Goal: Task Accomplishment & Management: Complete application form

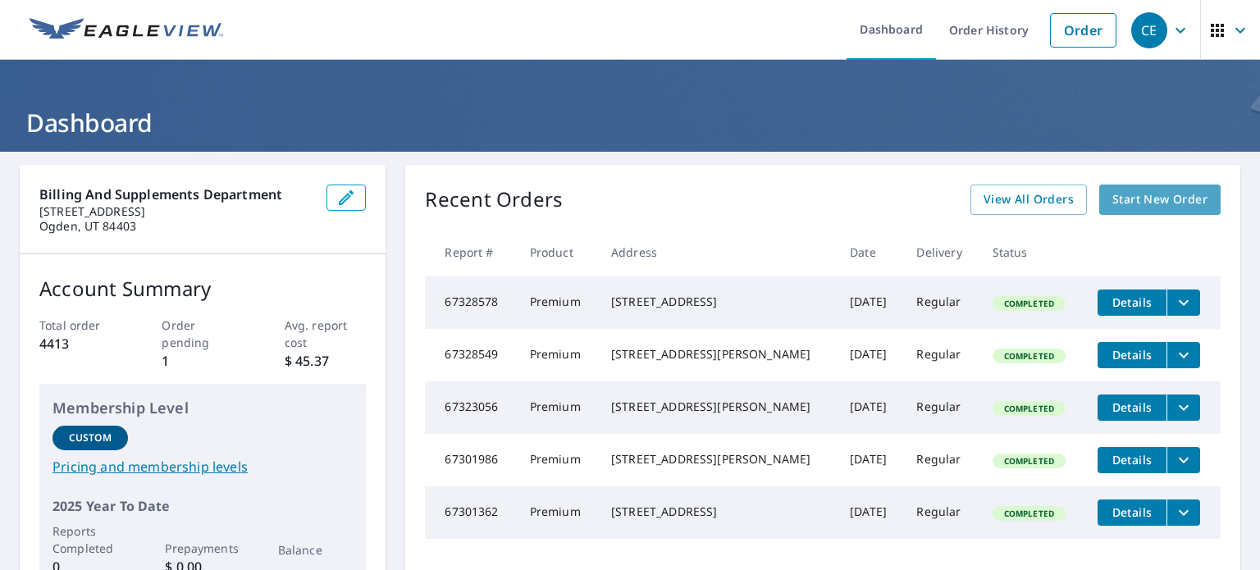
click at [1155, 203] on span "Start New Order" at bounding box center [1159, 199] width 95 height 21
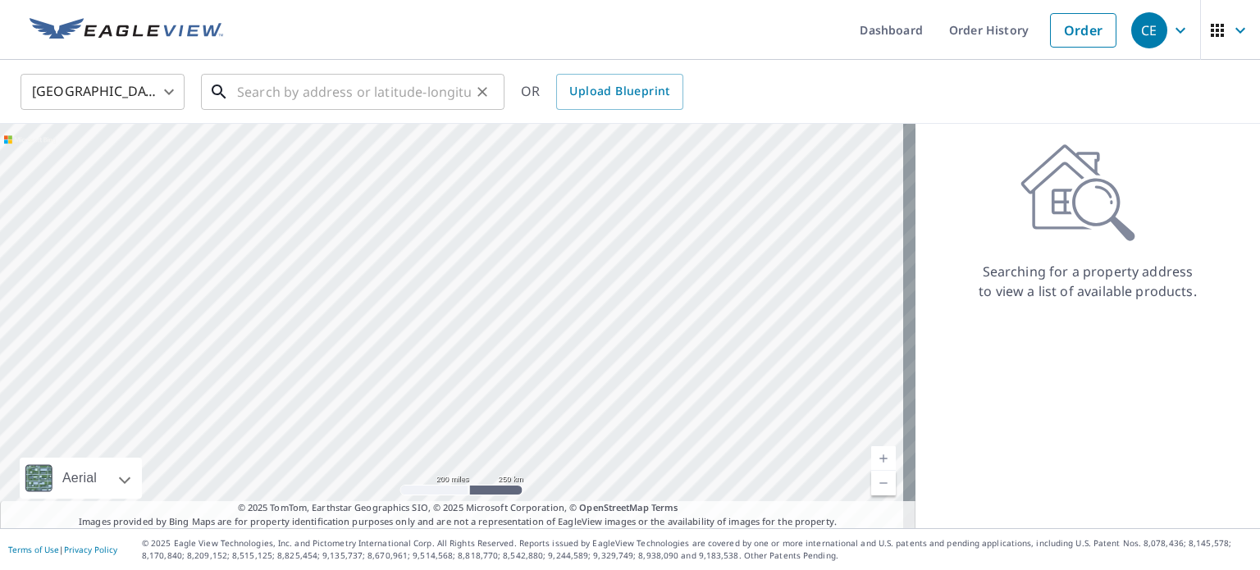
click at [318, 94] on input "text" at bounding box center [354, 92] width 234 height 46
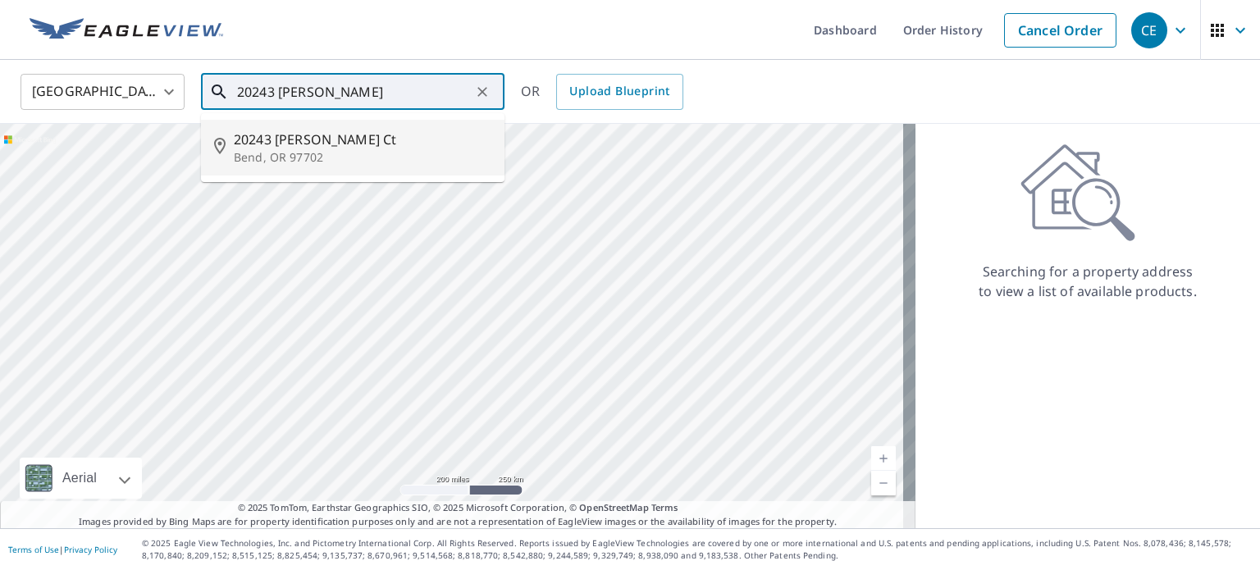
click at [321, 167] on li "[STREET_ADDRESS][PERSON_NAME]" at bounding box center [353, 148] width 304 height 56
type input "[STREET_ADDRESS][PERSON_NAME]"
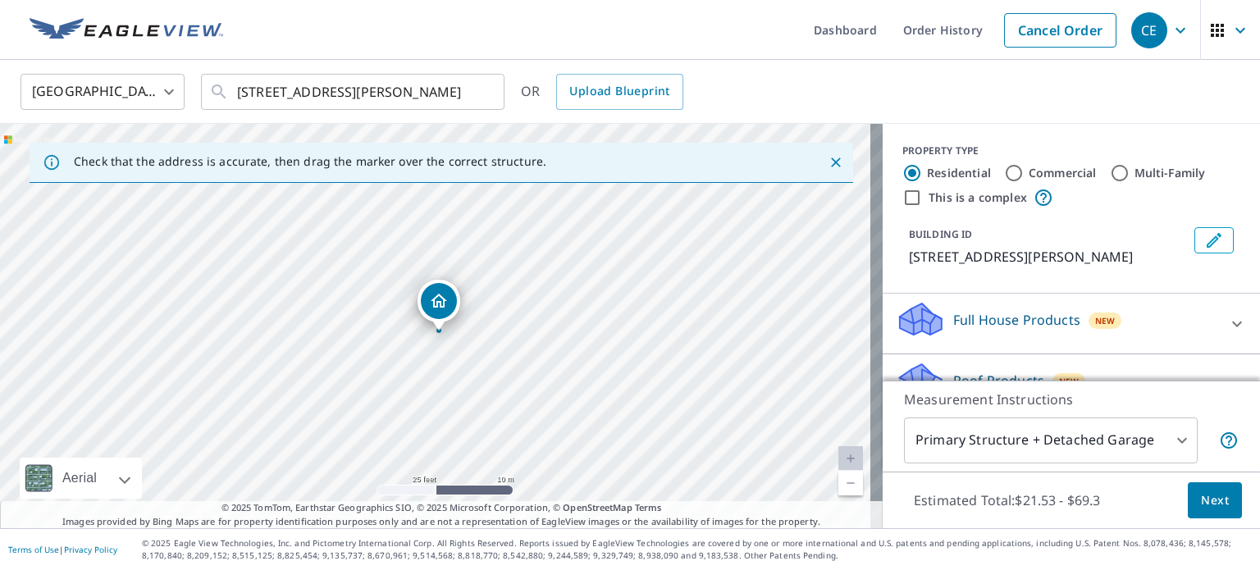
drag, startPoint x: 451, startPoint y: 294, endPoint x: 476, endPoint y: 372, distance: 81.7
click at [476, 372] on div "[STREET_ADDRESS][PERSON_NAME]" at bounding box center [441, 326] width 883 height 404
click at [1211, 494] on span "Next" at bounding box center [1215, 501] width 28 height 21
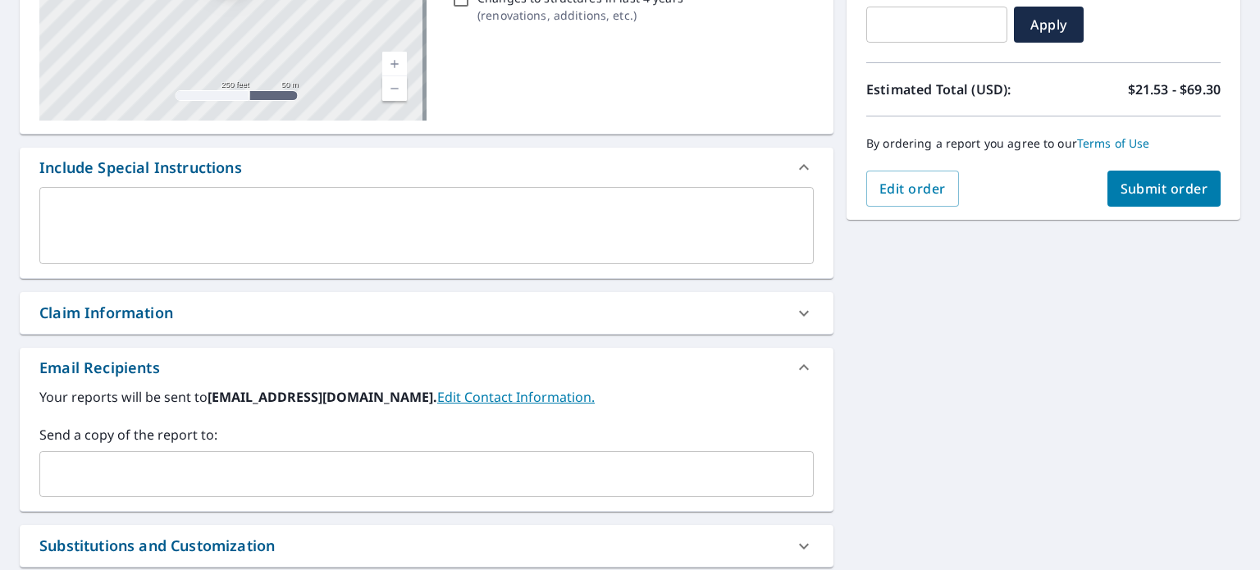
scroll to position [461, 0]
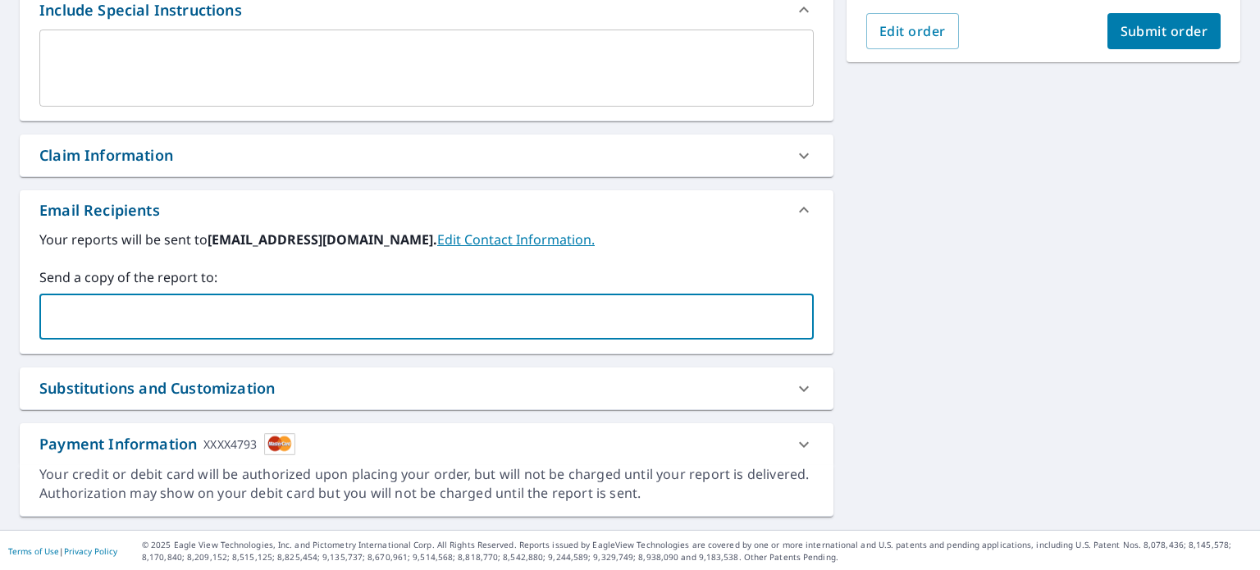
click at [390, 320] on input "text" at bounding box center [414, 316] width 735 height 31
click at [390, 320] on input "j" at bounding box center [414, 316] width 735 height 31
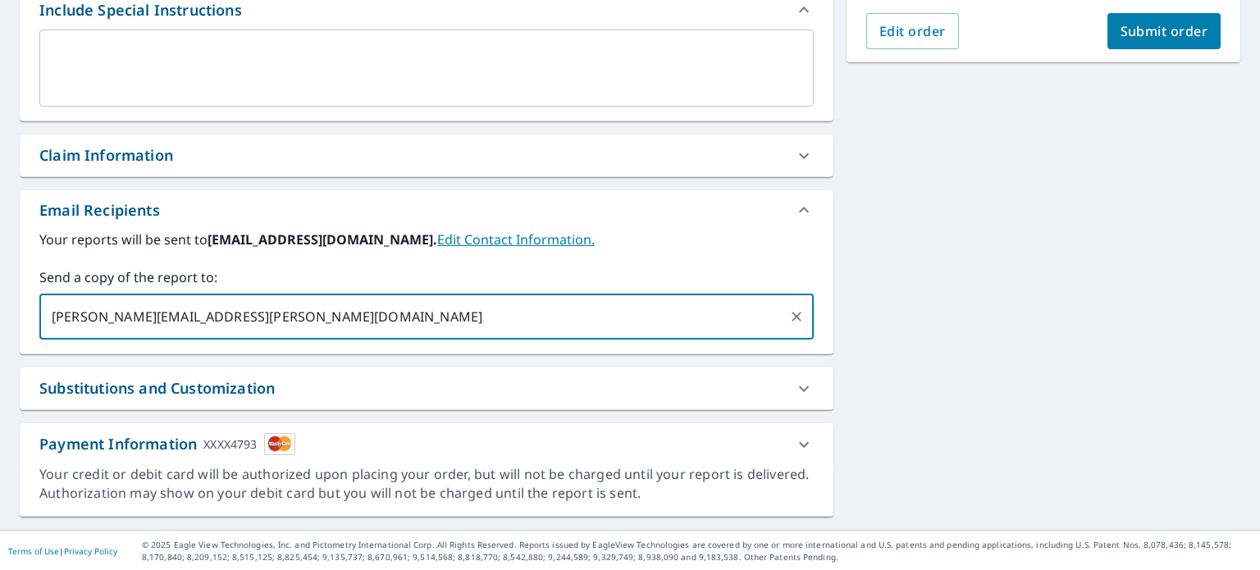
type input "[PERSON_NAME][EMAIL_ADDRESS][PERSON_NAME][DOMAIN_NAME]"
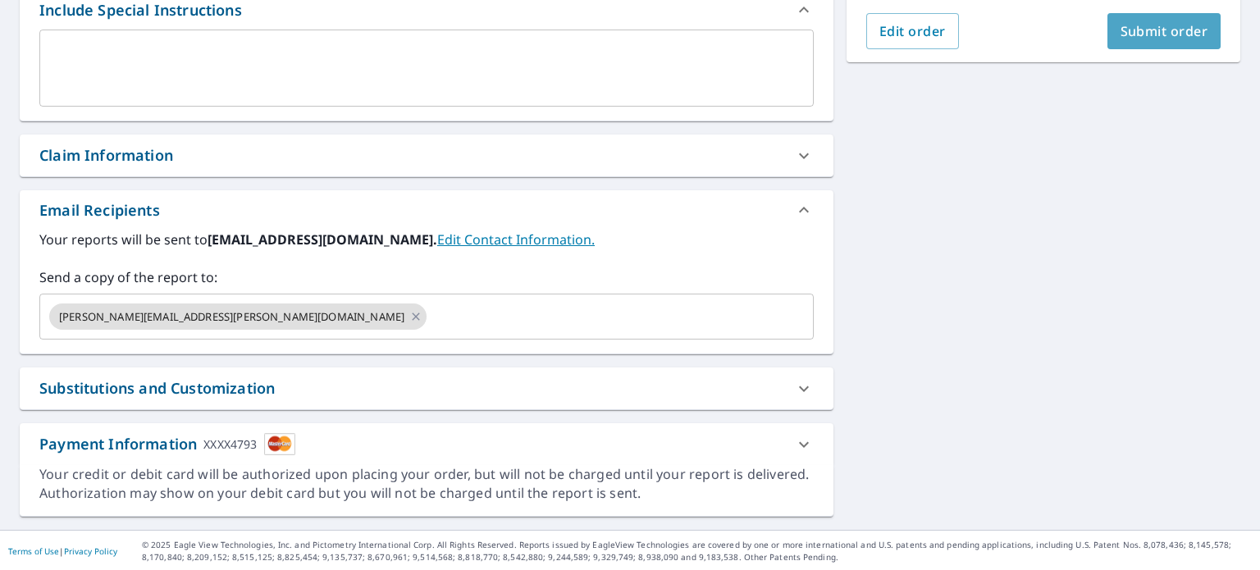
click at [1166, 34] on span "Submit order" at bounding box center [1165, 31] width 88 height 18
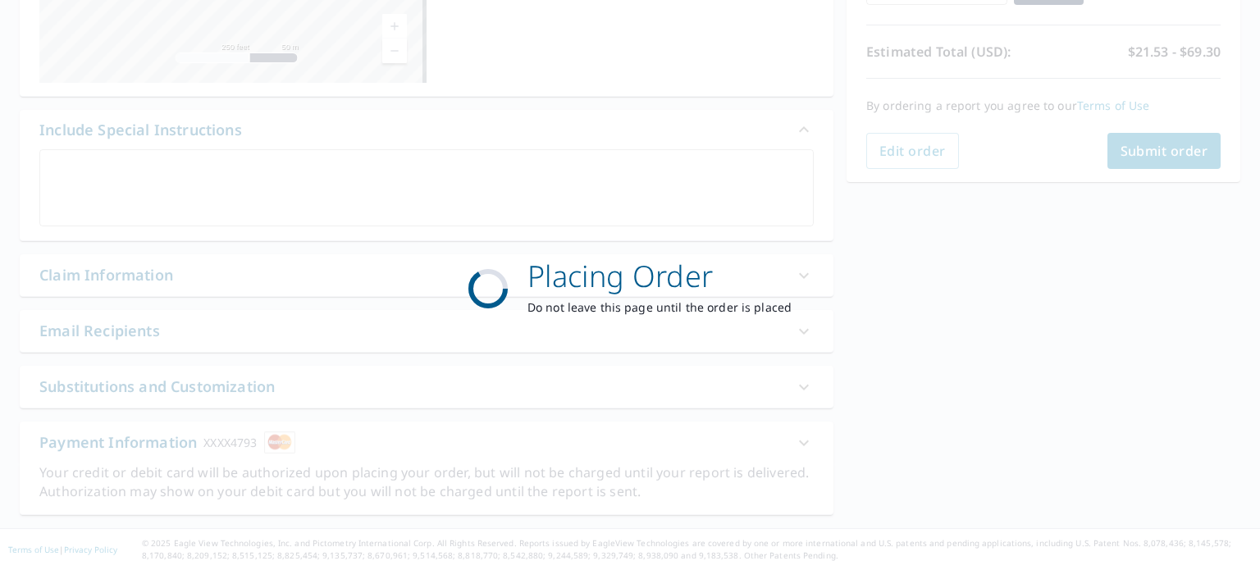
scroll to position [340, 0]
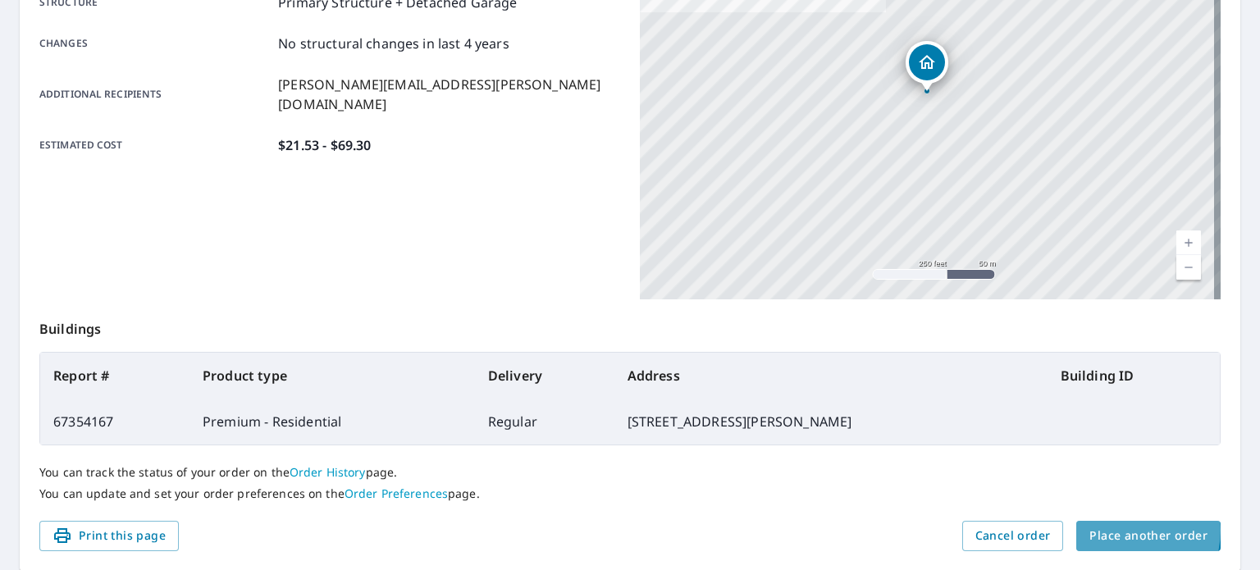
click at [1119, 530] on span "Place another order" at bounding box center [1148, 536] width 118 height 21
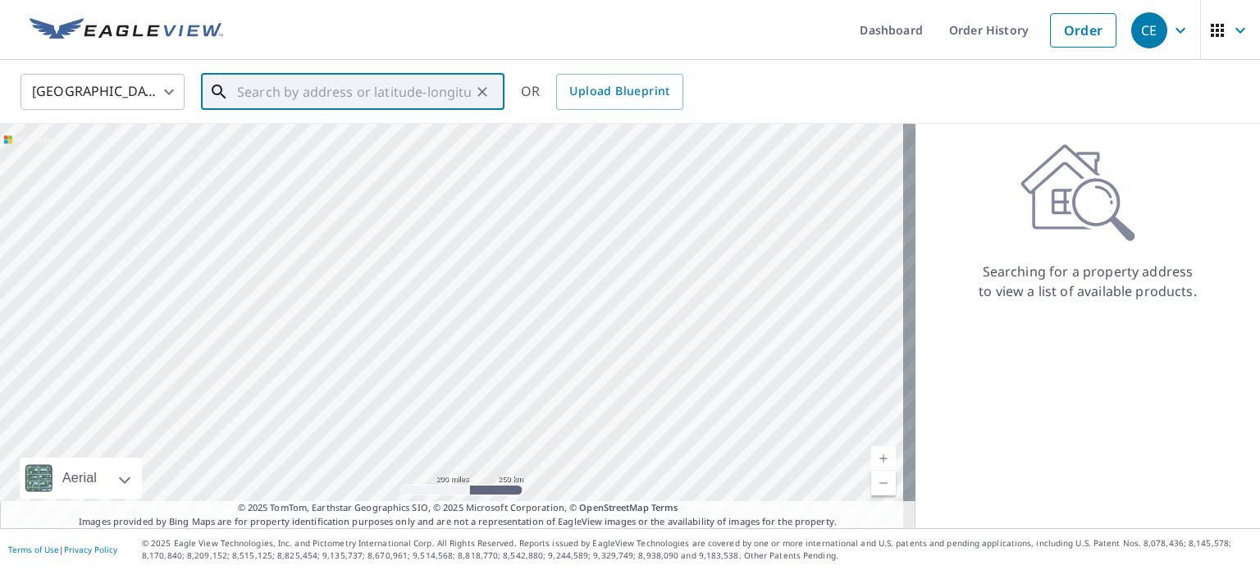
click at [427, 96] on input "text" at bounding box center [354, 92] width 234 height 46
type input "1"
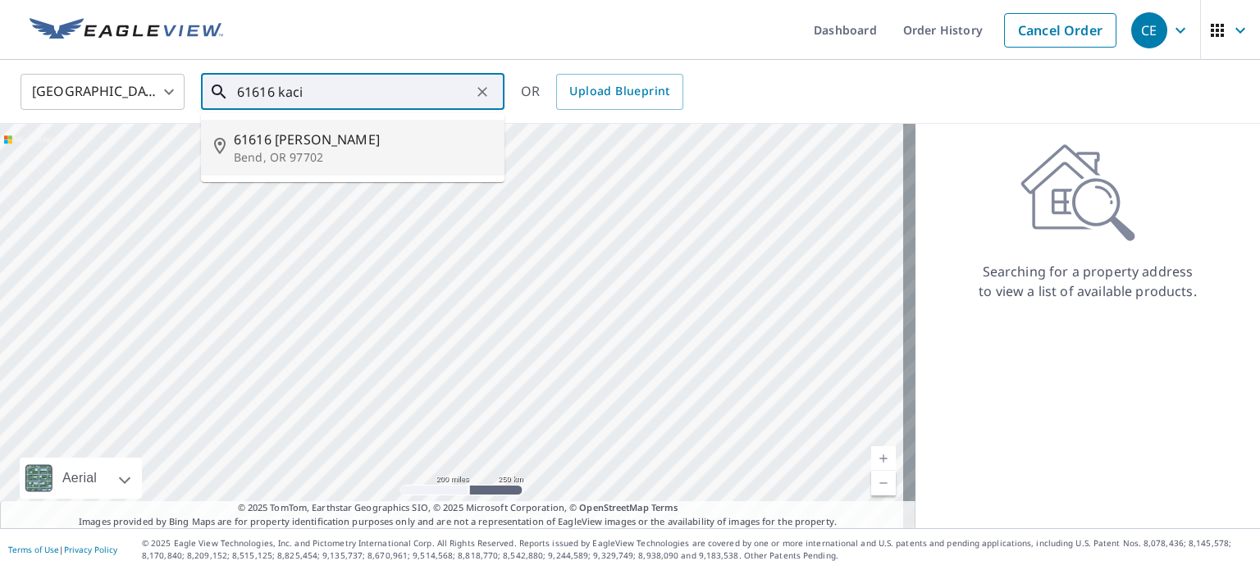
click at [372, 151] on p "Bend, OR 97702" at bounding box center [363, 157] width 258 height 16
type input "[STREET_ADDRESS]"
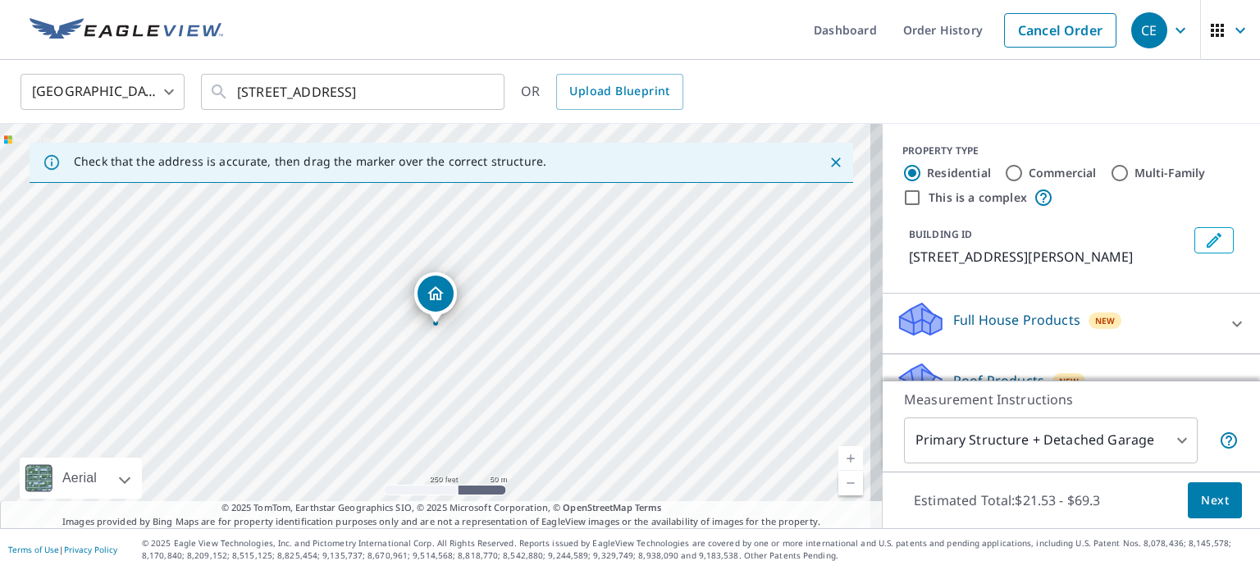
click at [846, 454] on link "Current Level 17, Zoom In" at bounding box center [850, 458] width 25 height 25
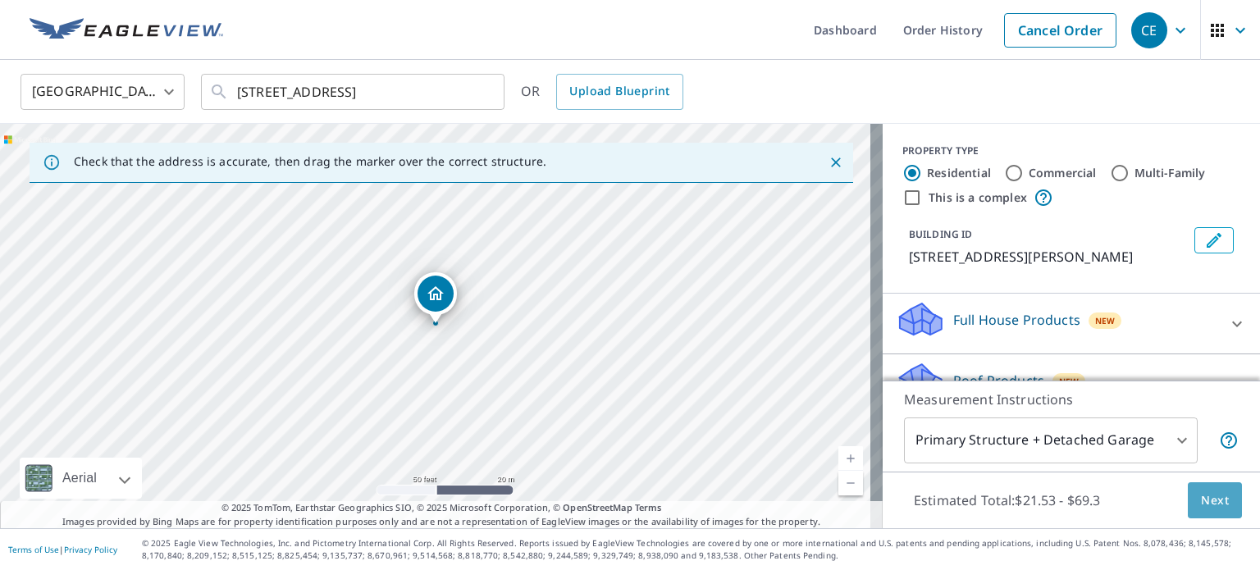
click at [1201, 500] on span "Next" at bounding box center [1215, 501] width 28 height 21
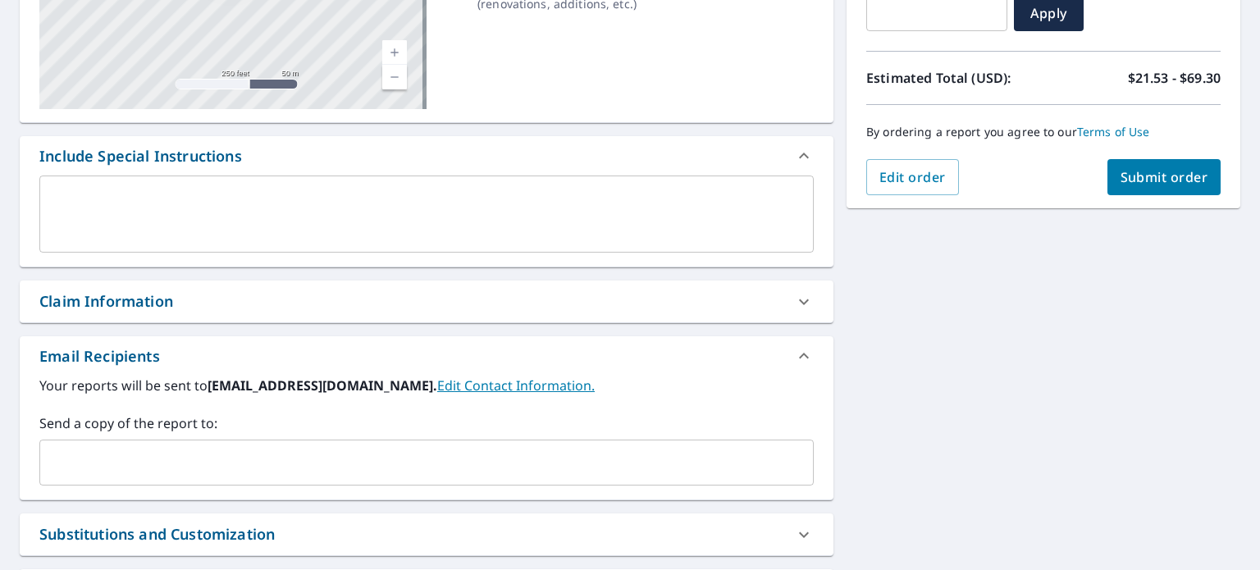
scroll to position [321, 0]
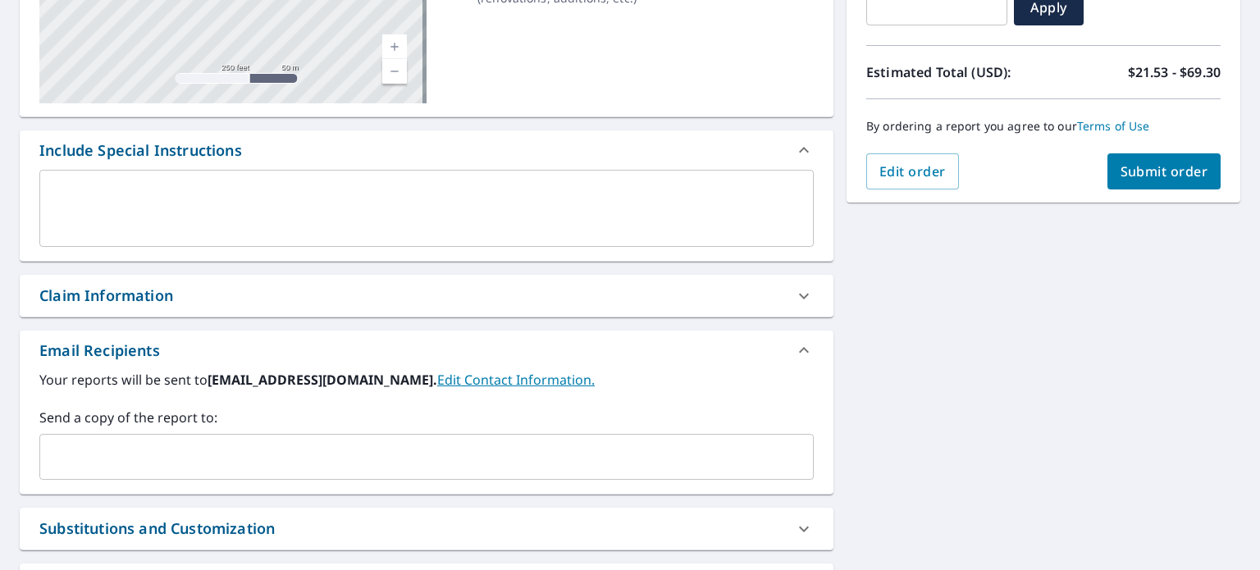
click at [254, 260] on div "x ​" at bounding box center [427, 215] width 814 height 91
click at [247, 294] on div "Claim Information" at bounding box center [411, 296] width 745 height 22
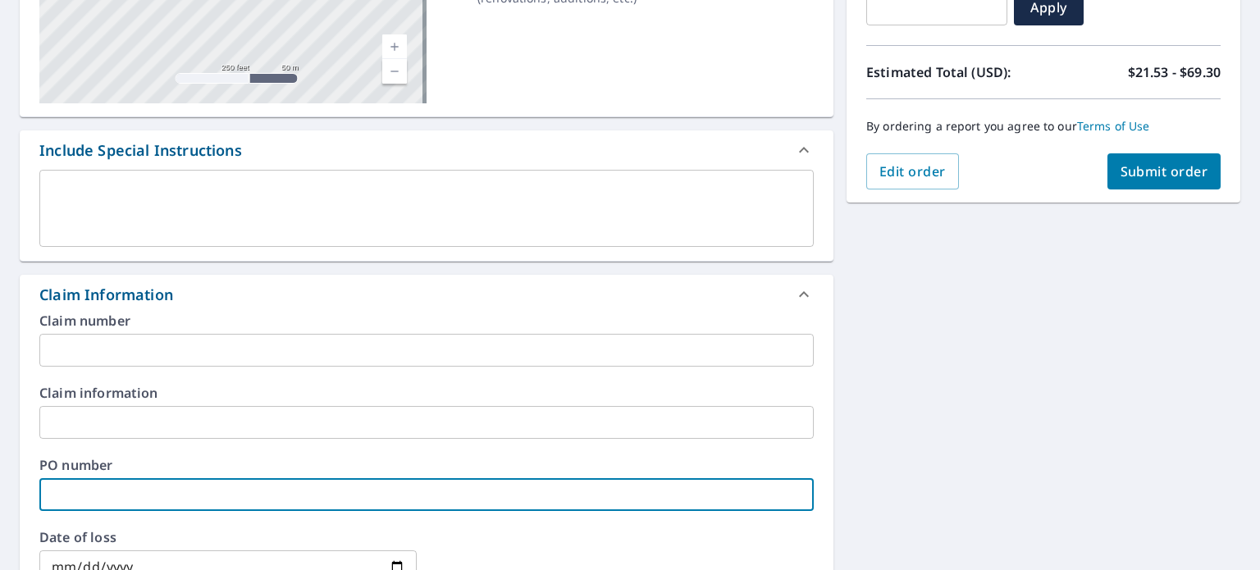
click at [130, 493] on input "text" at bounding box center [426, 494] width 774 height 33
type input "0589"
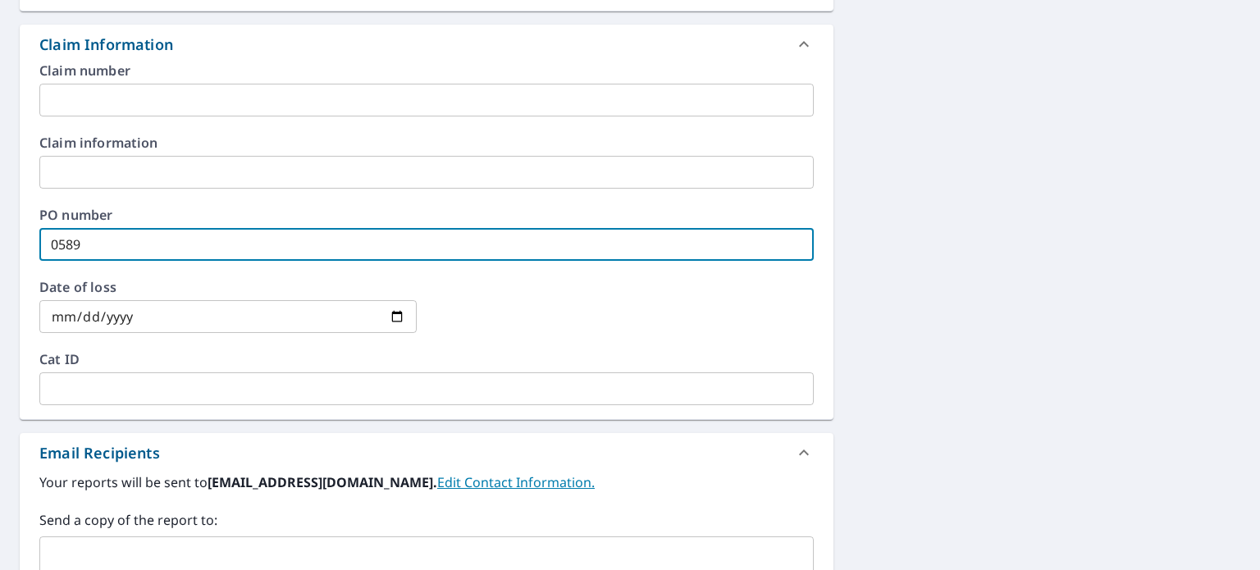
scroll to position [573, 0]
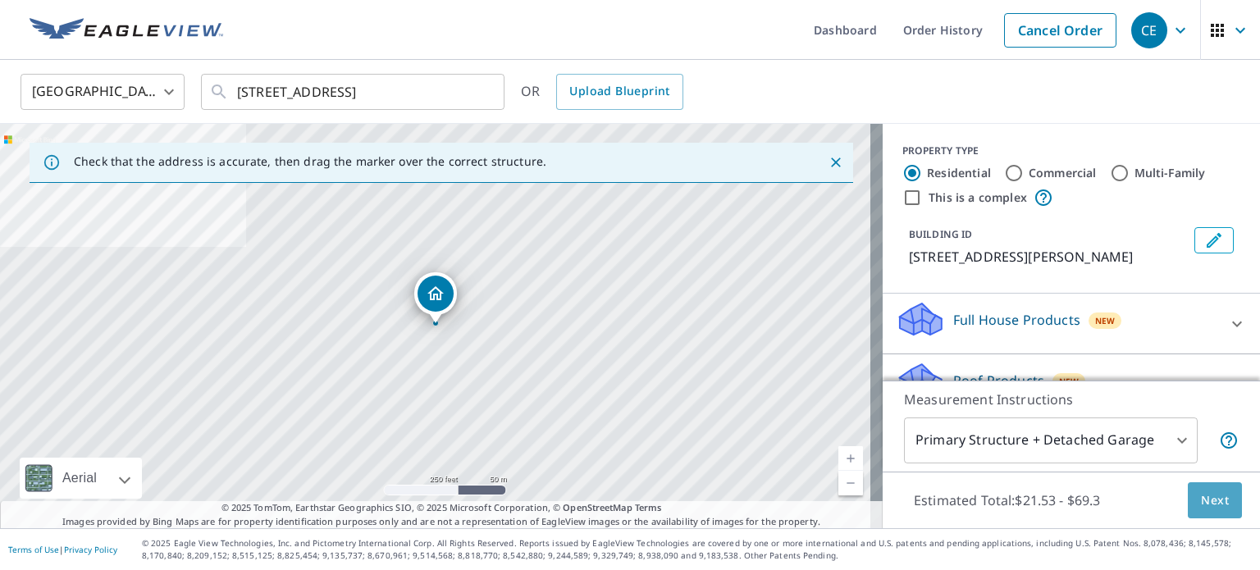
click at [1201, 485] on button "Next" at bounding box center [1215, 500] width 54 height 37
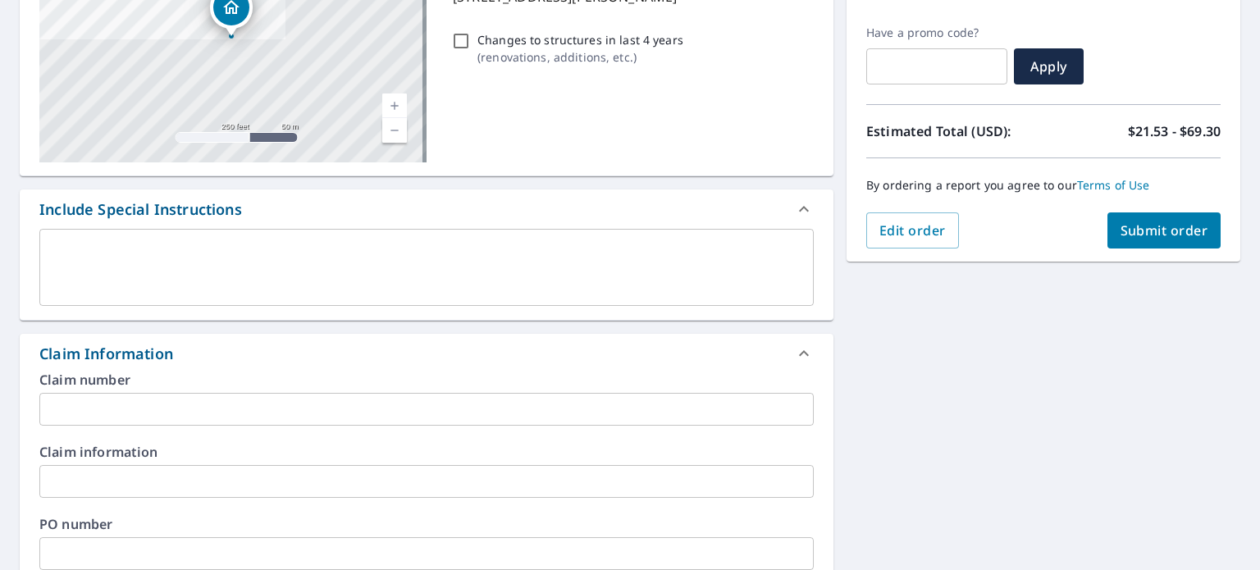
scroll to position [262, 0]
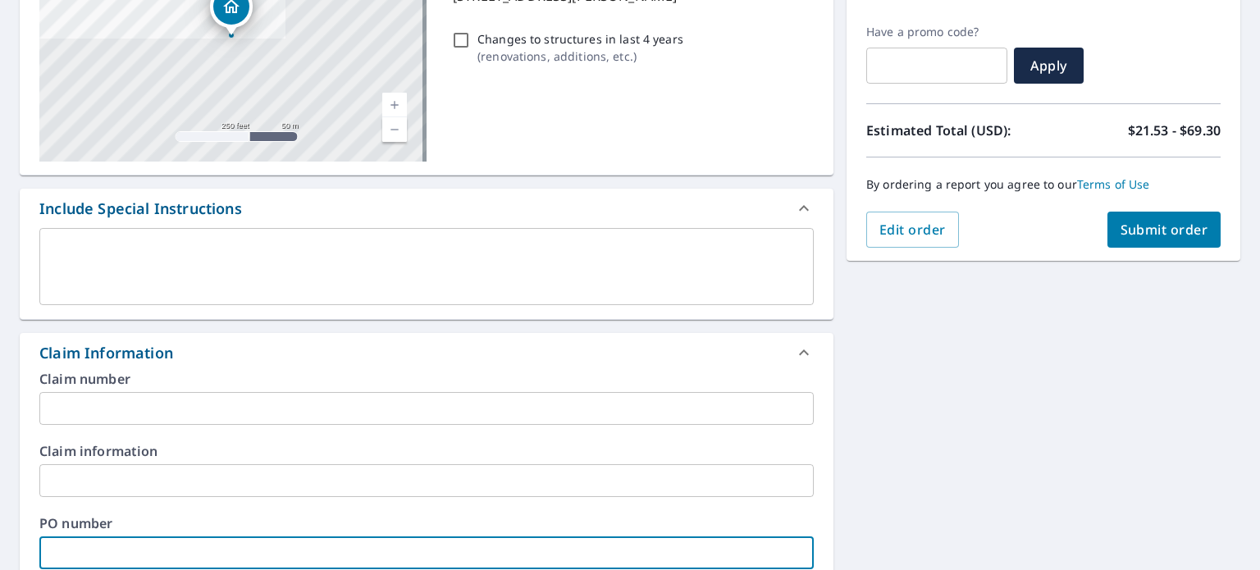
click at [156, 545] on input "text" at bounding box center [426, 552] width 774 height 33
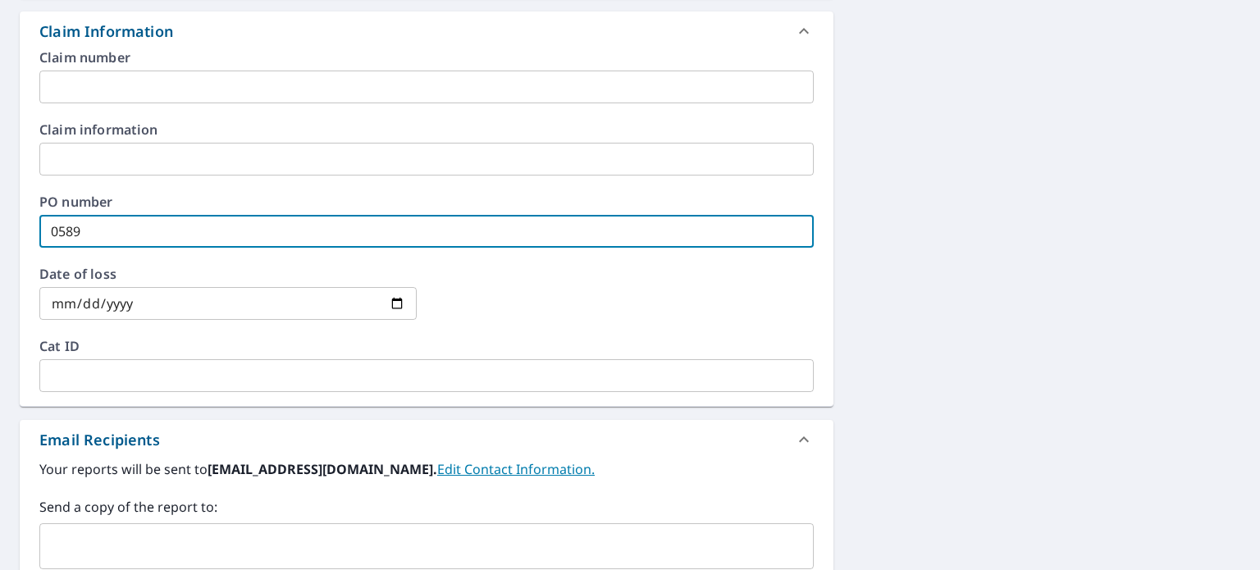
scroll to position [320, 0]
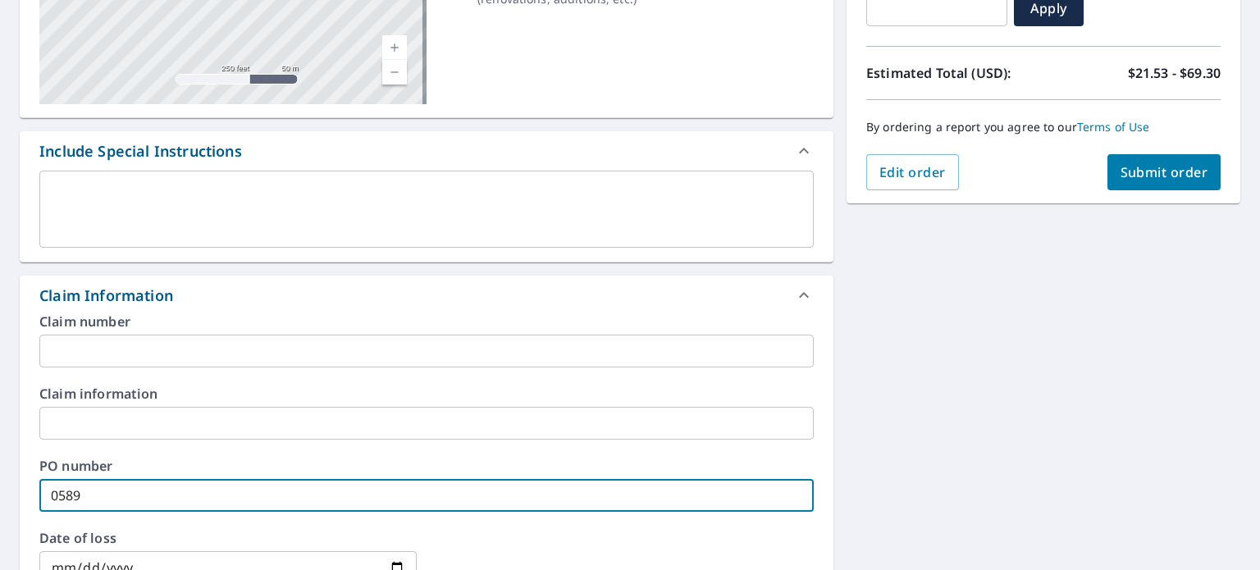
type input "0589"
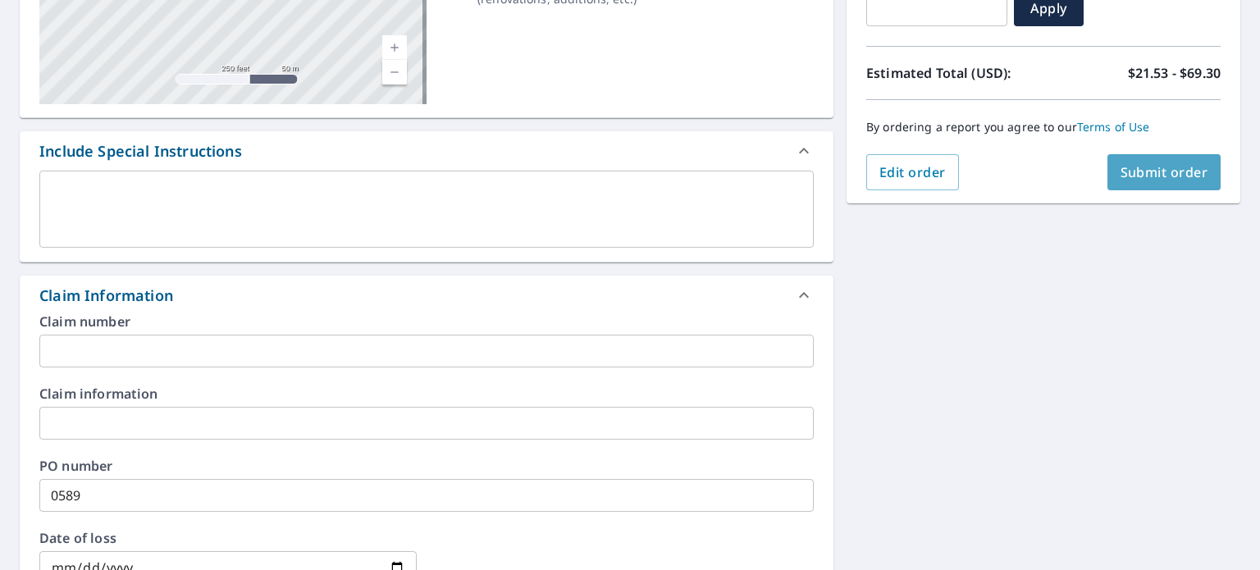
click at [1109, 180] on button "Submit order" at bounding box center [1164, 172] width 114 height 36
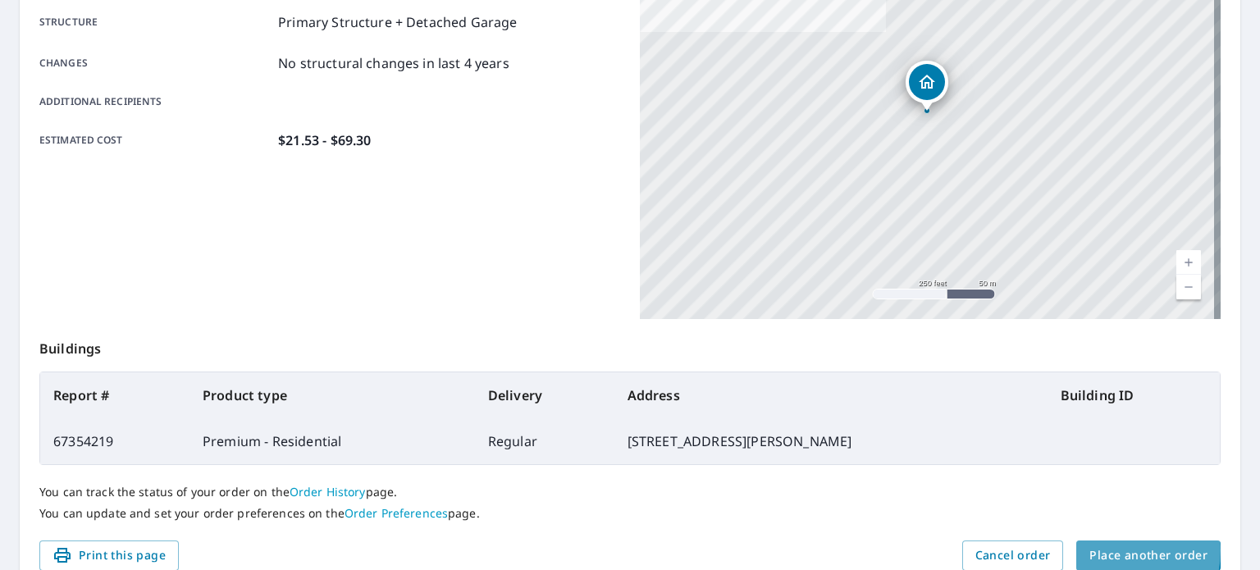
click at [1100, 550] on span "Place another order" at bounding box center [1148, 555] width 118 height 21
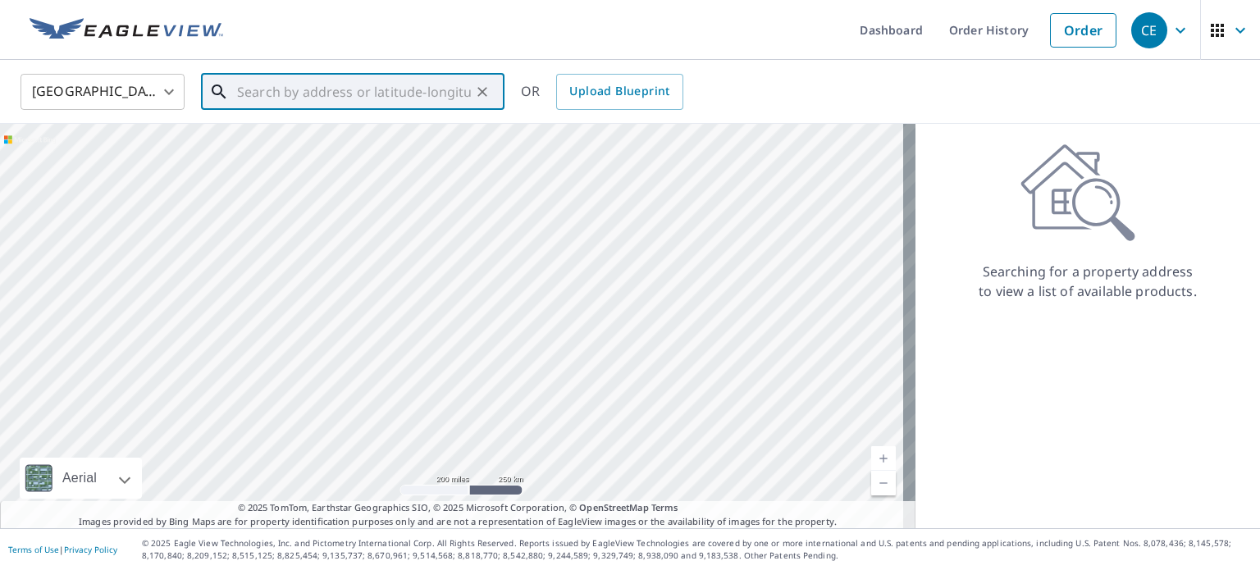
click at [374, 100] on input "text" at bounding box center [354, 92] width 234 height 46
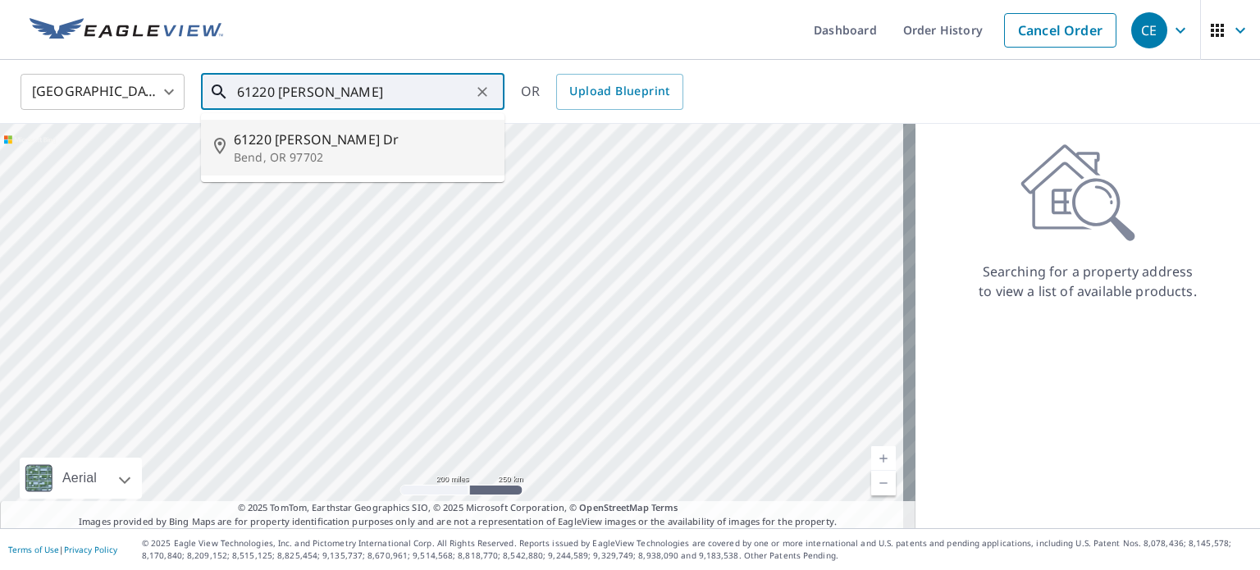
click at [375, 134] on span "61220 [PERSON_NAME] Dr" at bounding box center [363, 140] width 258 height 20
type input "[GEOGRAPHIC_DATA][PERSON_NAME][PERSON_NAME] 97702"
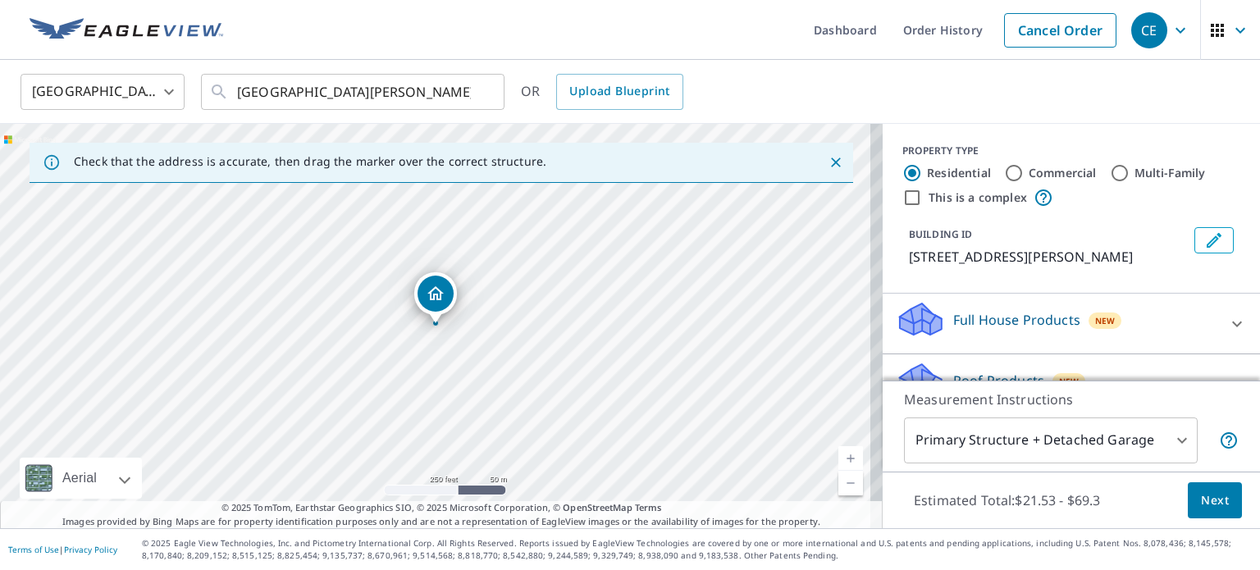
click at [841, 456] on link "Current Level 17, Zoom In" at bounding box center [850, 458] width 25 height 25
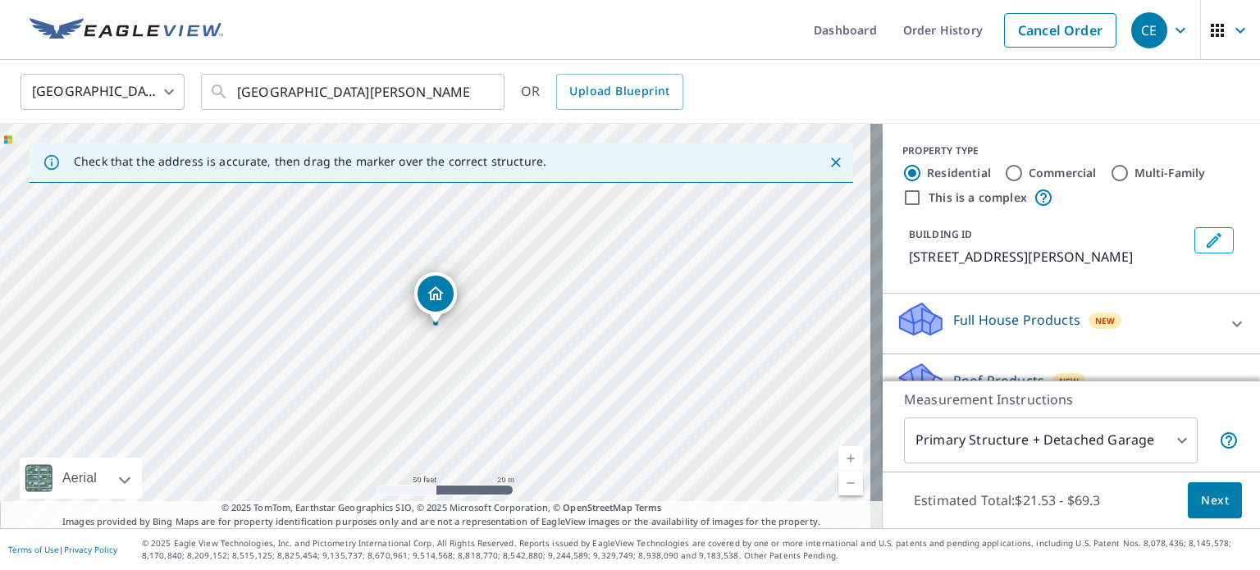
click at [841, 456] on link "Current Level 19, Zoom In" at bounding box center [850, 458] width 25 height 25
drag, startPoint x: 618, startPoint y: 359, endPoint x: 597, endPoint y: 416, distance: 60.2
click at [597, 416] on div "[GEOGRAPHIC_DATA][PERSON_NAME][PERSON_NAME] 97702" at bounding box center [441, 326] width 883 height 404
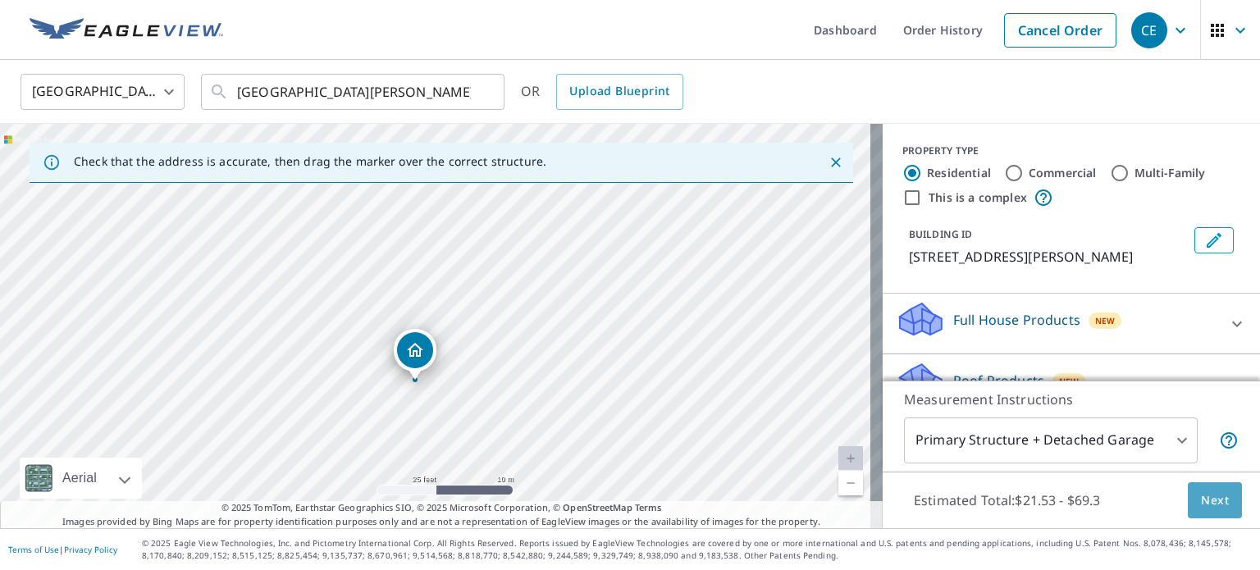
click at [1207, 501] on span "Next" at bounding box center [1215, 501] width 28 height 21
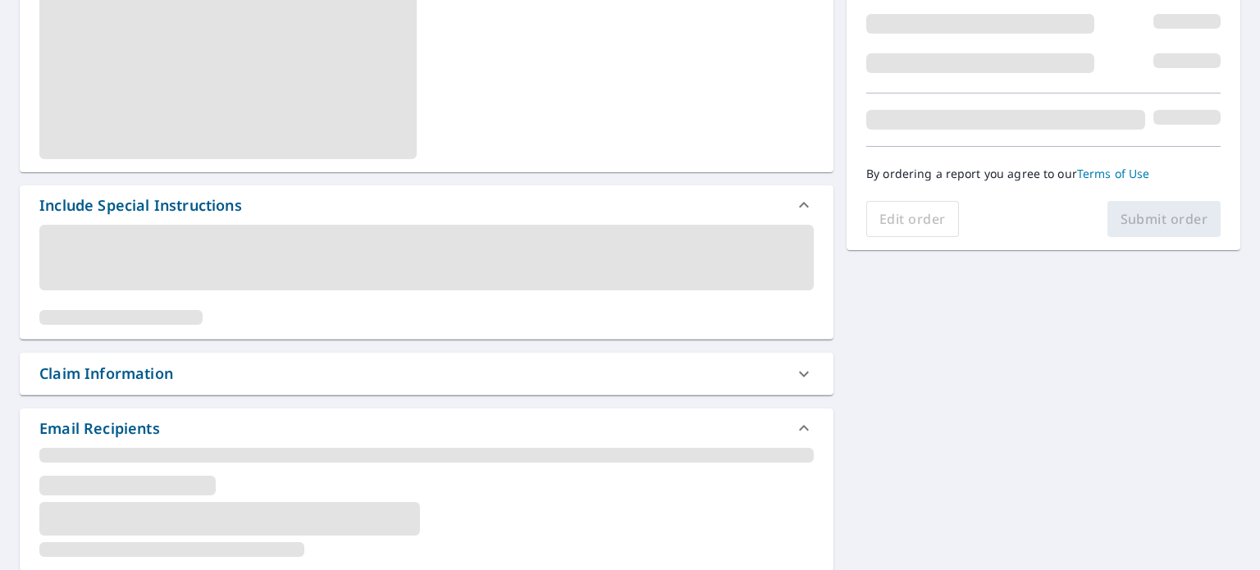
scroll to position [348, 0]
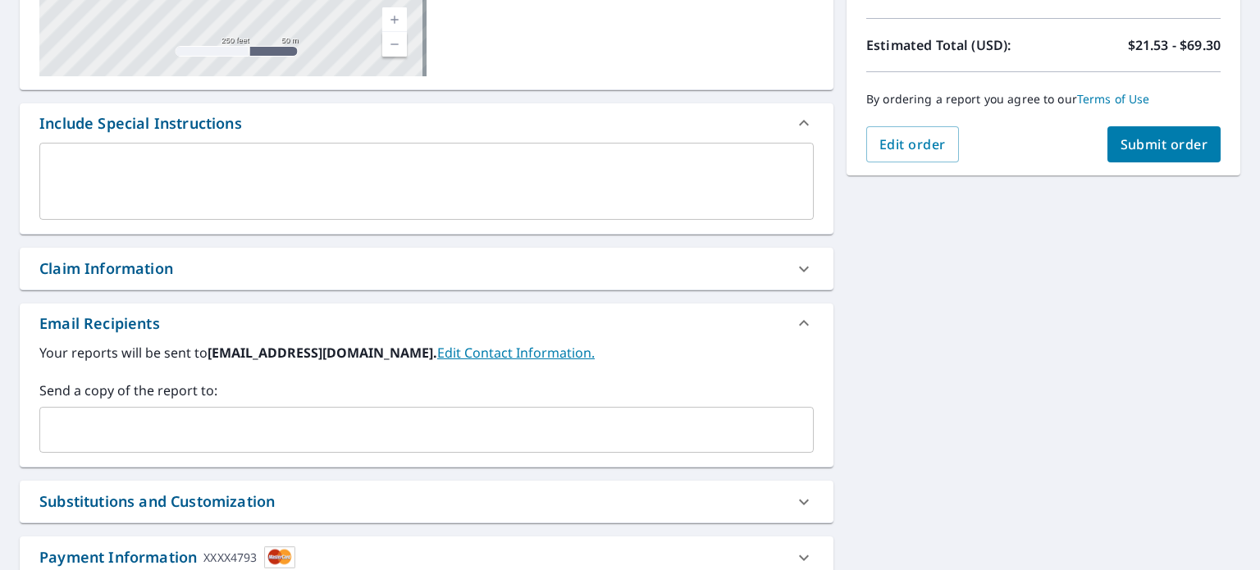
click at [292, 275] on div "Claim Information" at bounding box center [411, 269] width 745 height 22
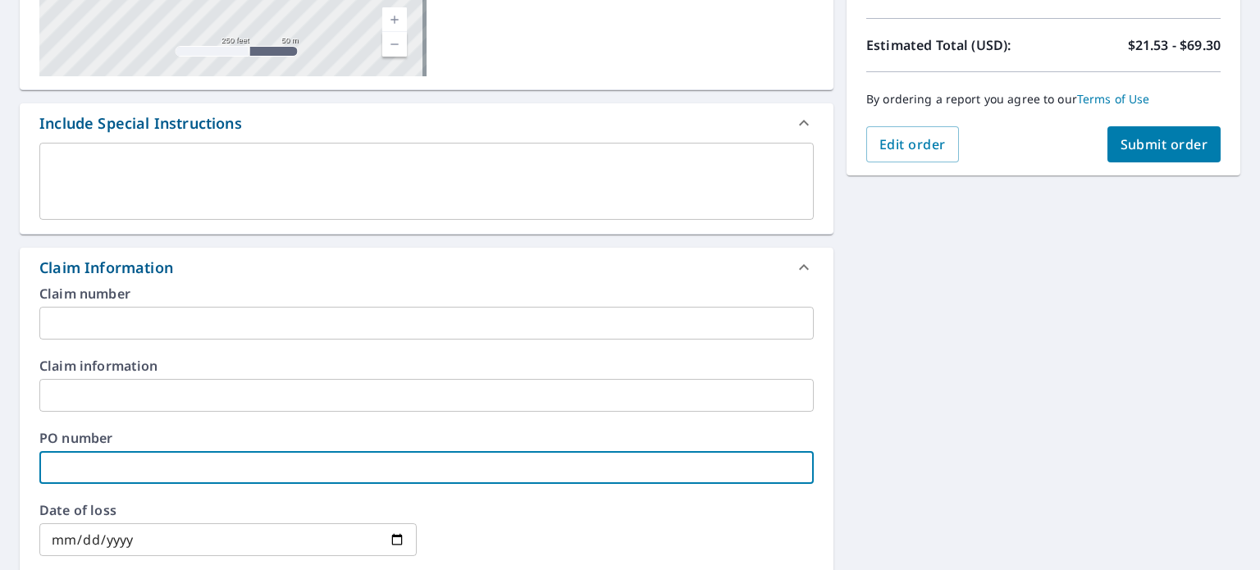
click at [91, 469] on input "text" at bounding box center [426, 467] width 774 height 33
type input "0581"
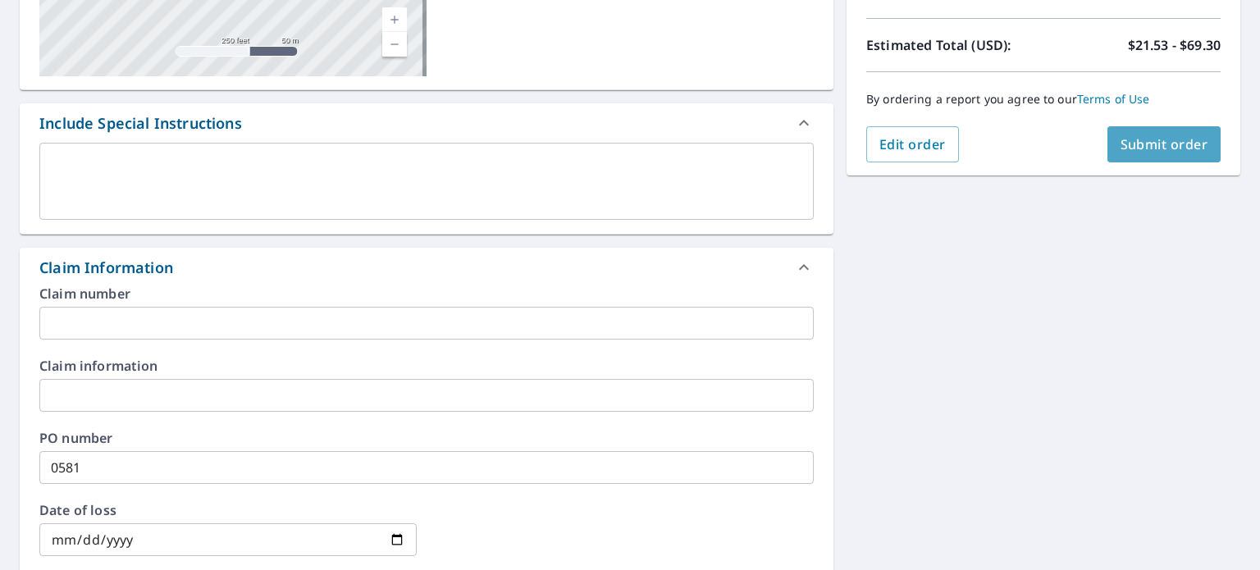
click at [1130, 130] on button "Submit order" at bounding box center [1164, 144] width 114 height 36
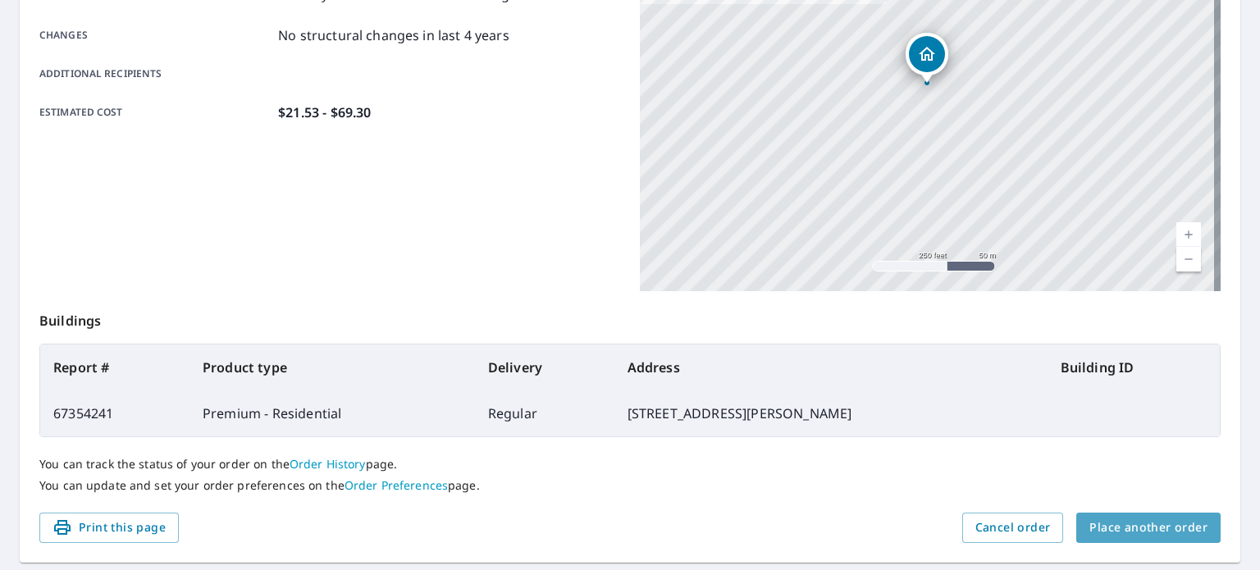
click at [1141, 521] on span "Place another order" at bounding box center [1148, 528] width 118 height 21
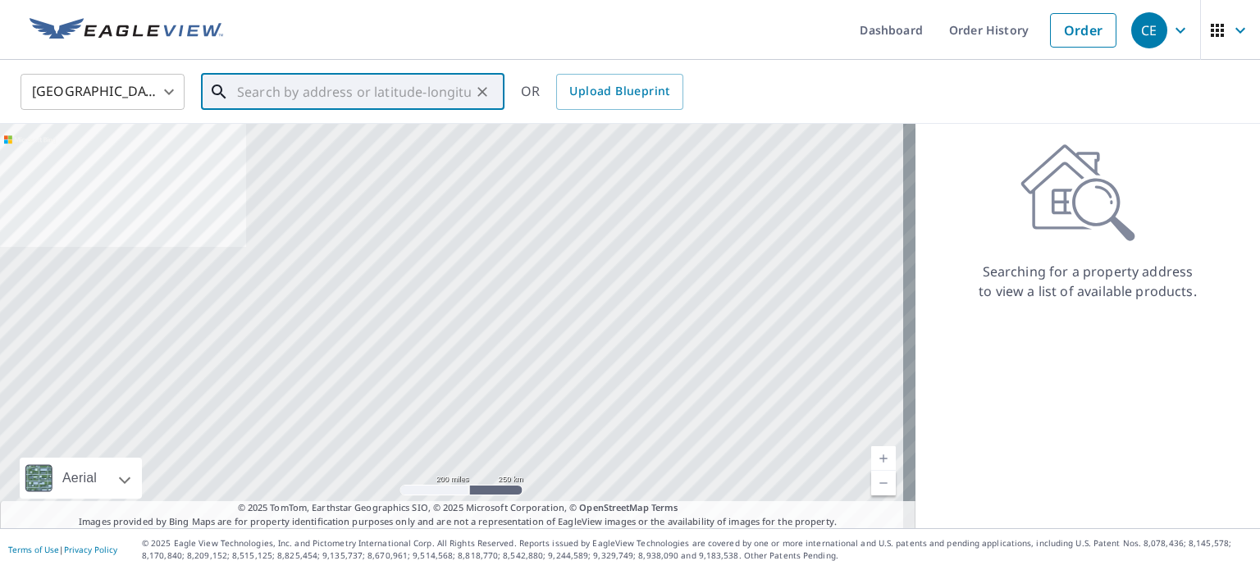
click at [367, 96] on input "text" at bounding box center [354, 92] width 234 height 46
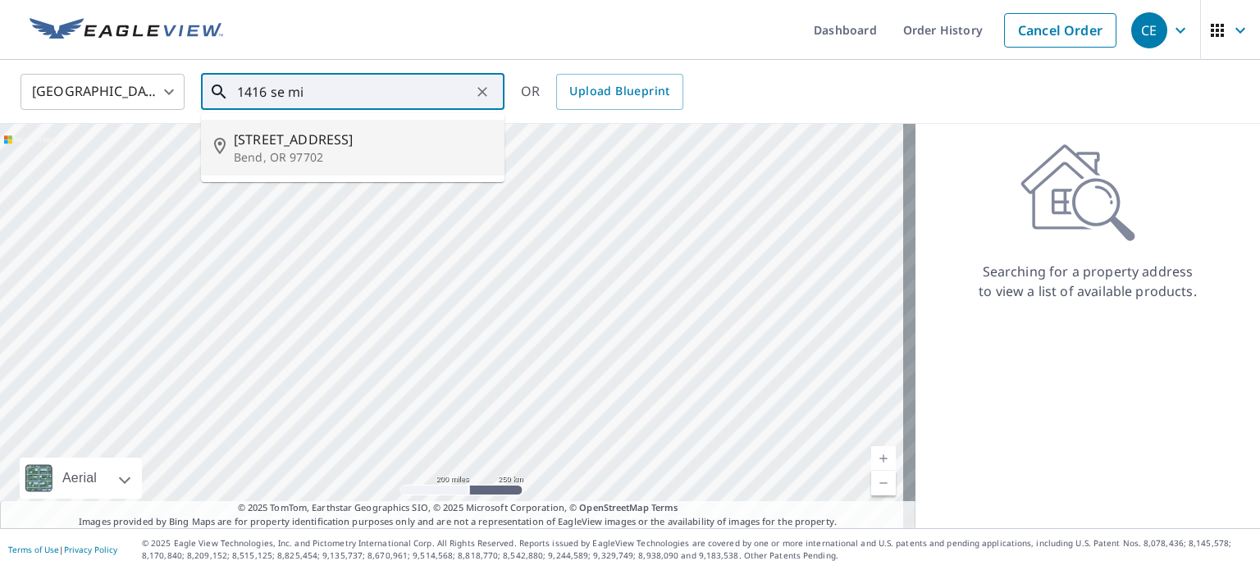
click at [350, 149] on p "Bend, OR 97702" at bounding box center [363, 157] width 258 height 16
type input "[STREET_ADDRESS]"
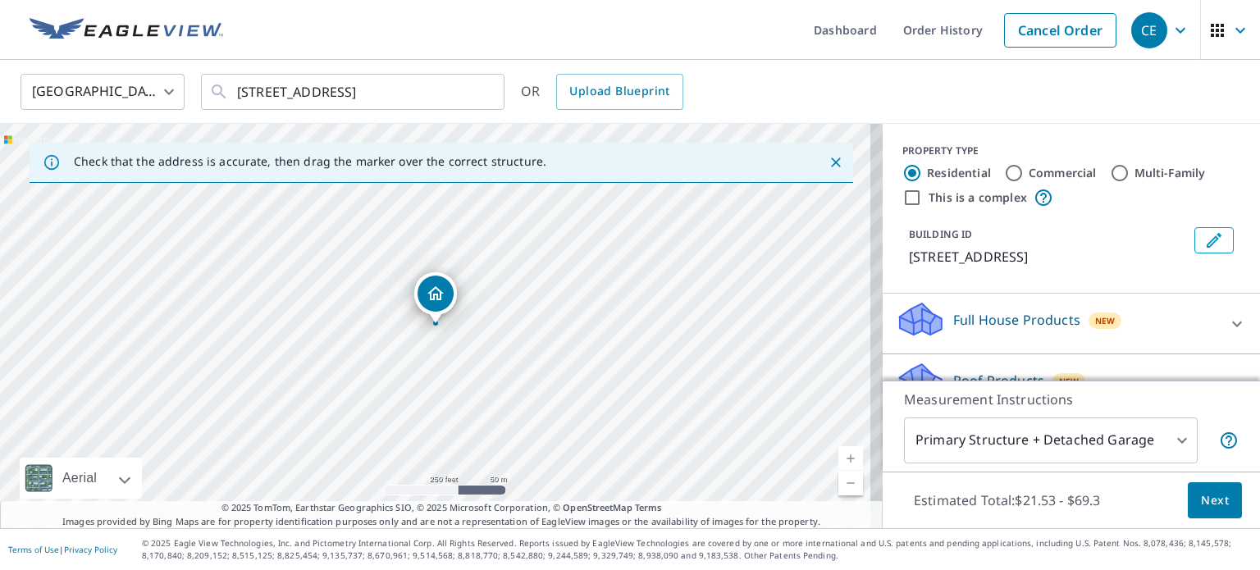
click at [838, 452] on link "Current Level 17, Zoom In" at bounding box center [850, 458] width 25 height 25
click at [838, 452] on link "Current Level 18, Zoom In" at bounding box center [850, 458] width 25 height 25
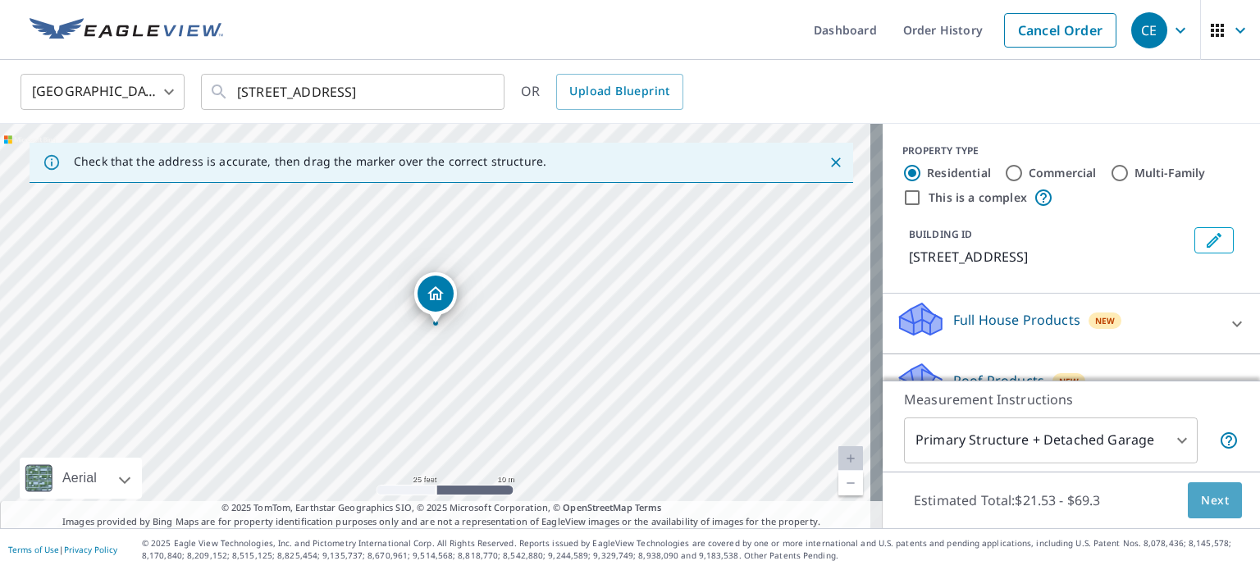
click at [1189, 511] on button "Next" at bounding box center [1215, 500] width 54 height 37
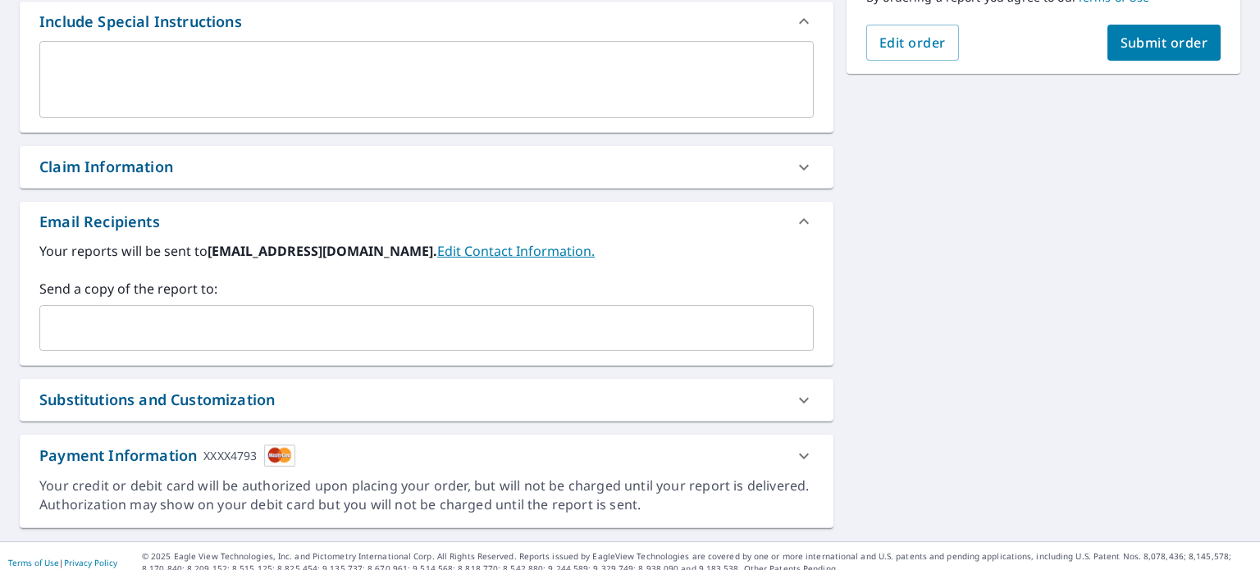
scroll to position [461, 0]
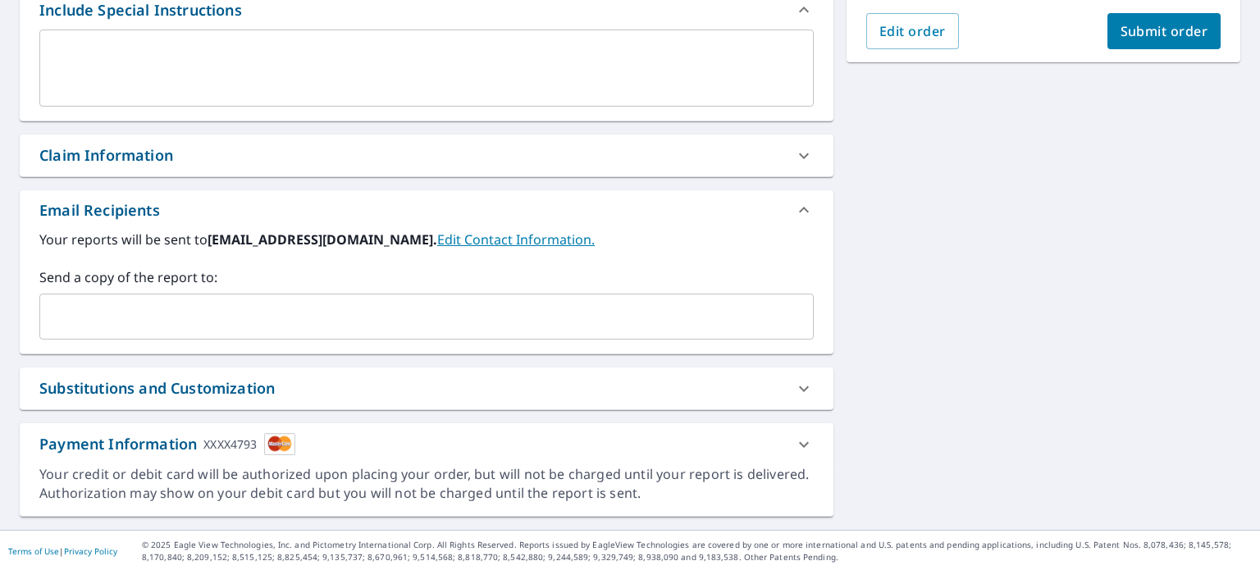
click at [114, 144] on div "Claim Information" at bounding box center [106, 155] width 134 height 22
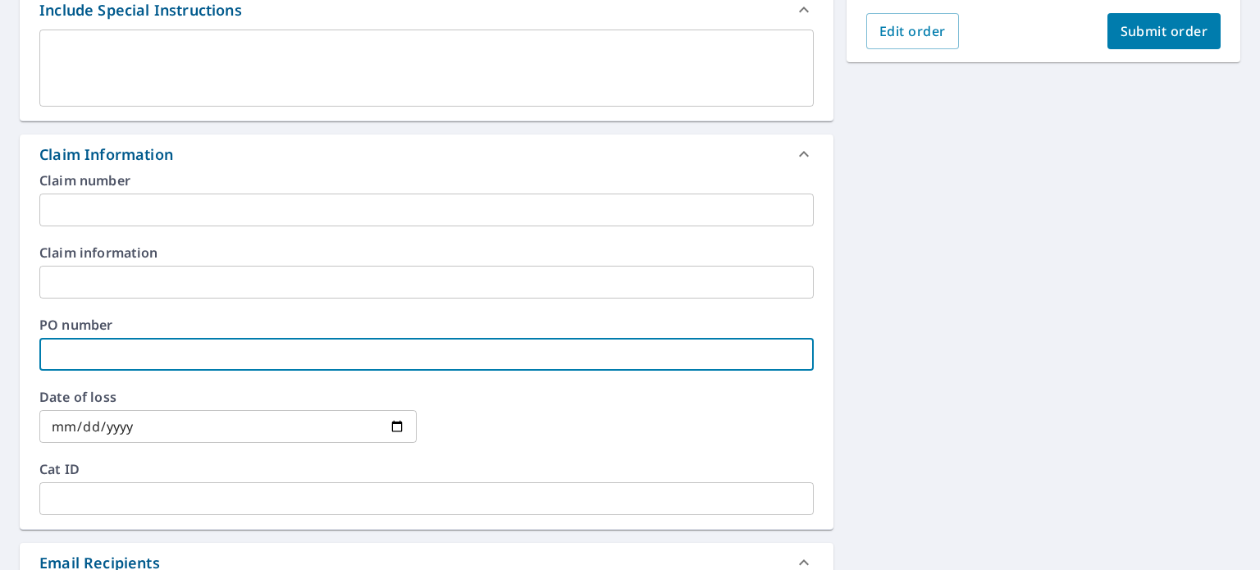
click at [44, 354] on input "text" at bounding box center [426, 354] width 774 height 33
type input "0569"
click at [1130, 43] on button "Submit order" at bounding box center [1164, 31] width 114 height 36
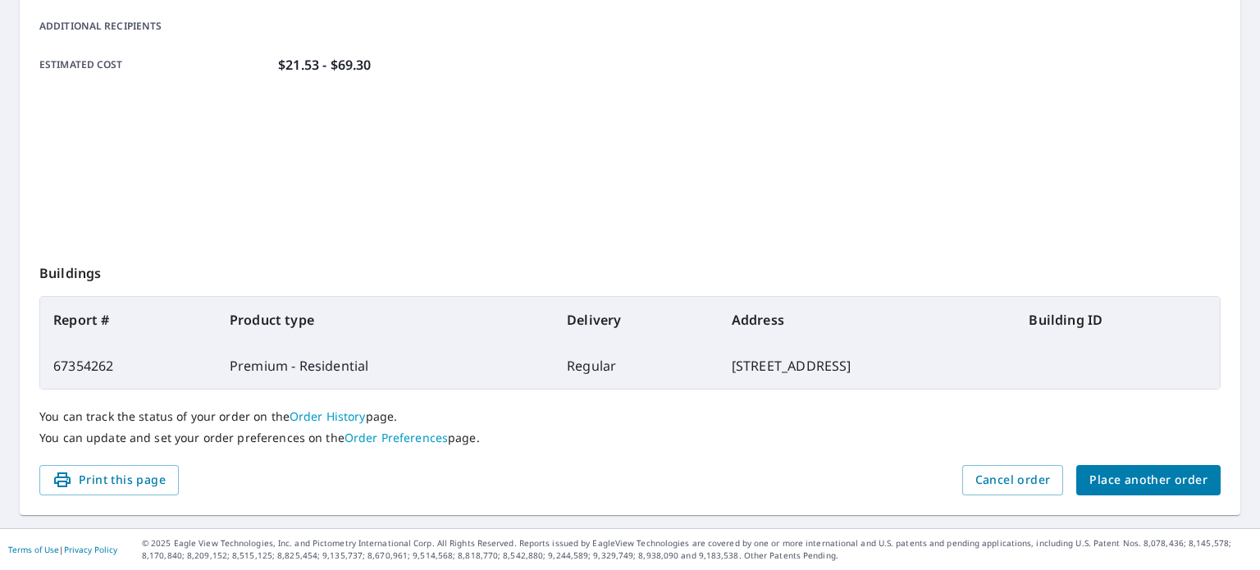
scroll to position [394, 0]
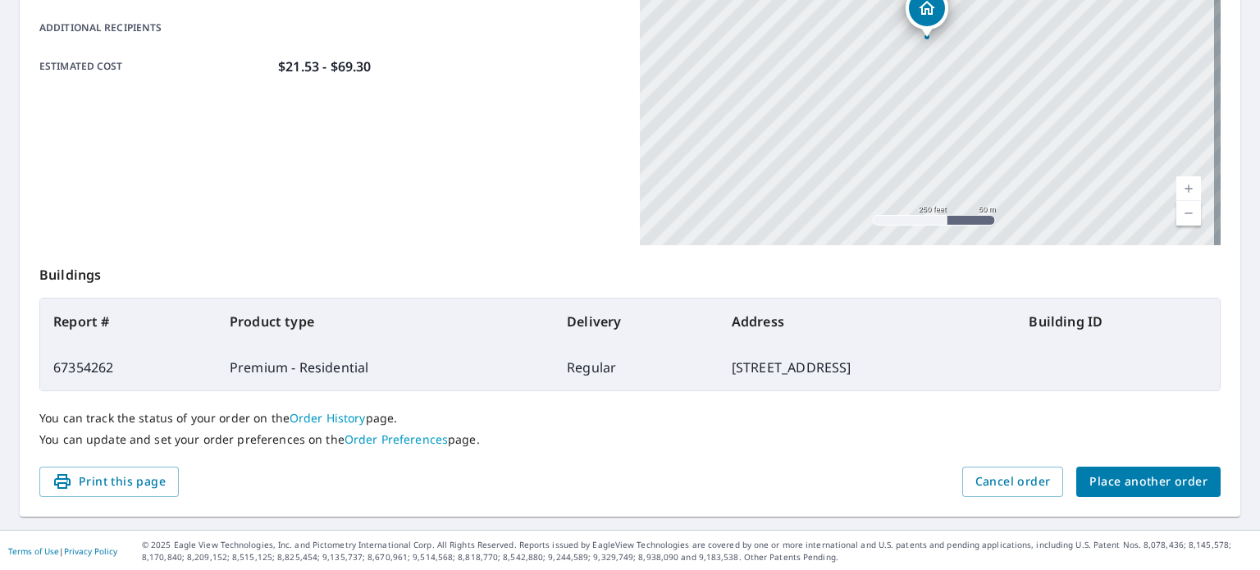
click at [1089, 479] on span "Place another order" at bounding box center [1148, 482] width 118 height 21
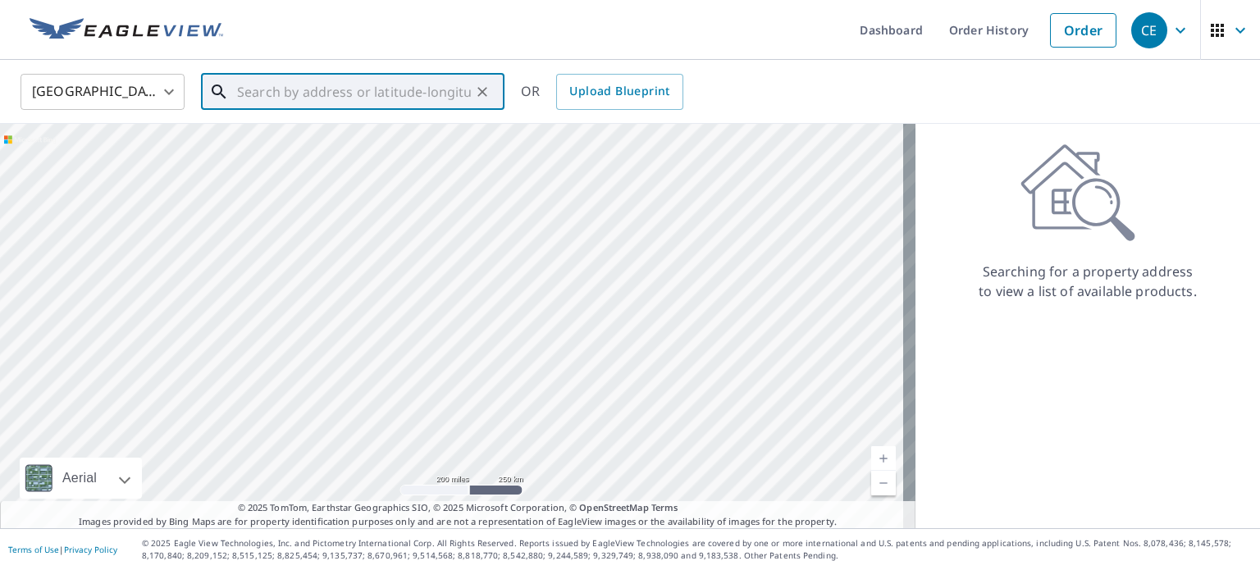
click at [384, 71] on input "text" at bounding box center [354, 92] width 234 height 46
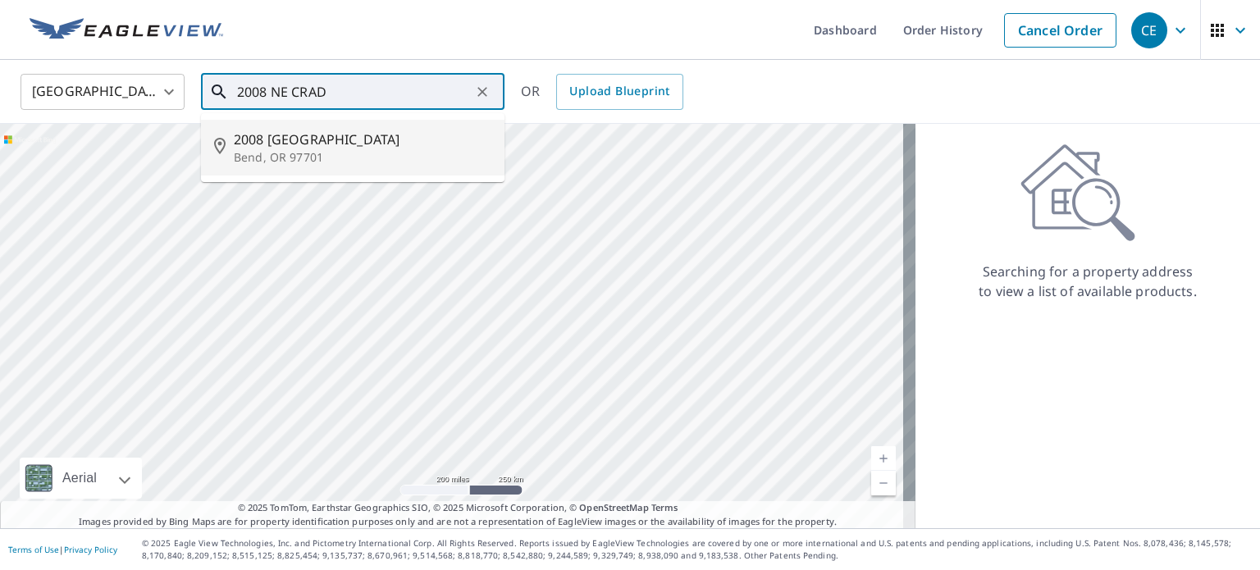
click at [332, 144] on span "2008 [GEOGRAPHIC_DATA]" at bounding box center [363, 140] width 258 height 20
type input "[STREET_ADDRESS]"
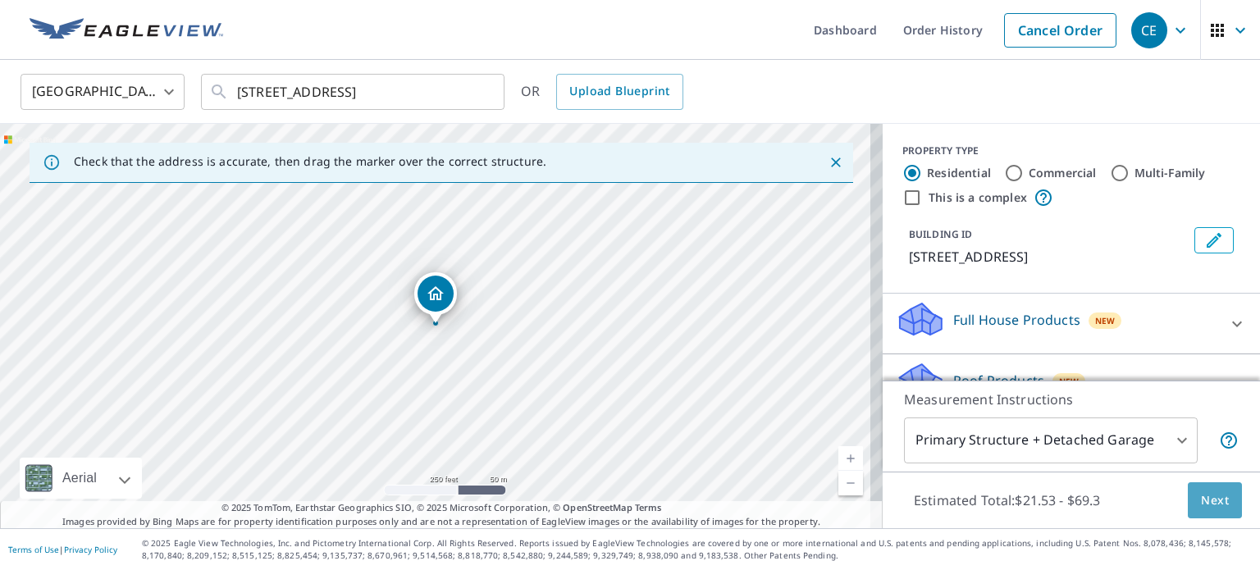
click at [1210, 511] on button "Next" at bounding box center [1215, 500] width 54 height 37
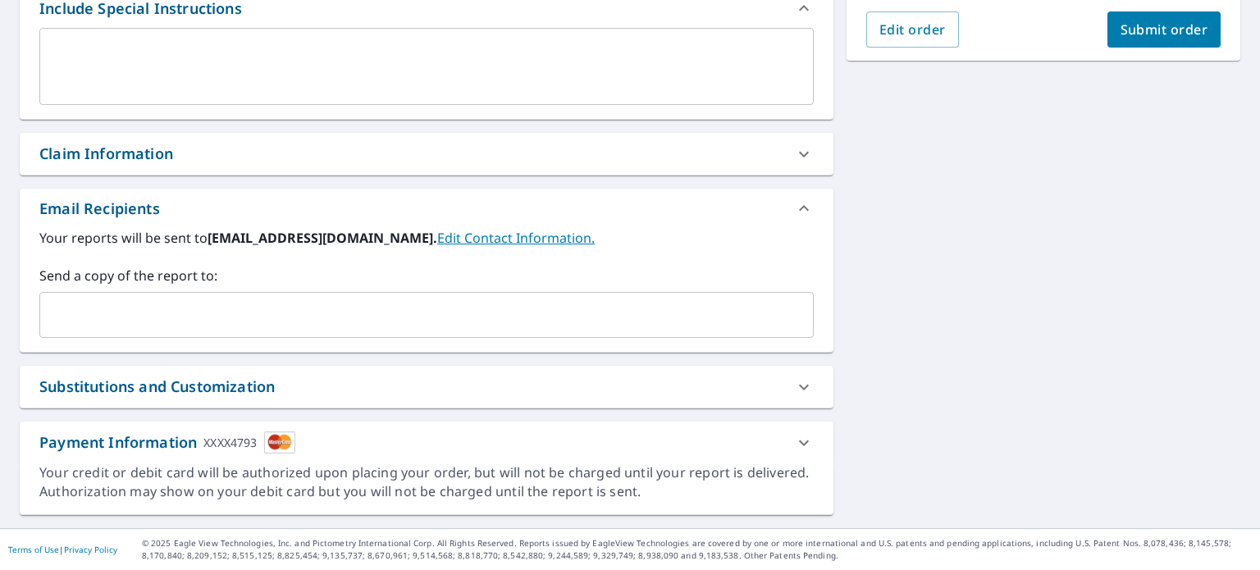
scroll to position [461, 0]
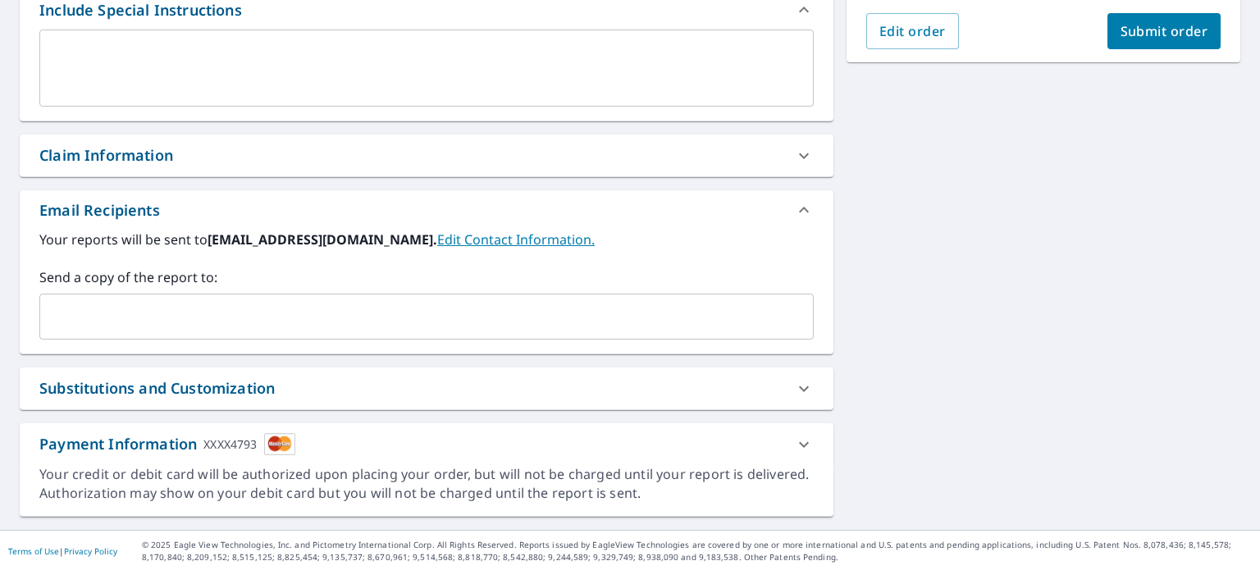
click at [80, 317] on input "text" at bounding box center [414, 316] width 735 height 31
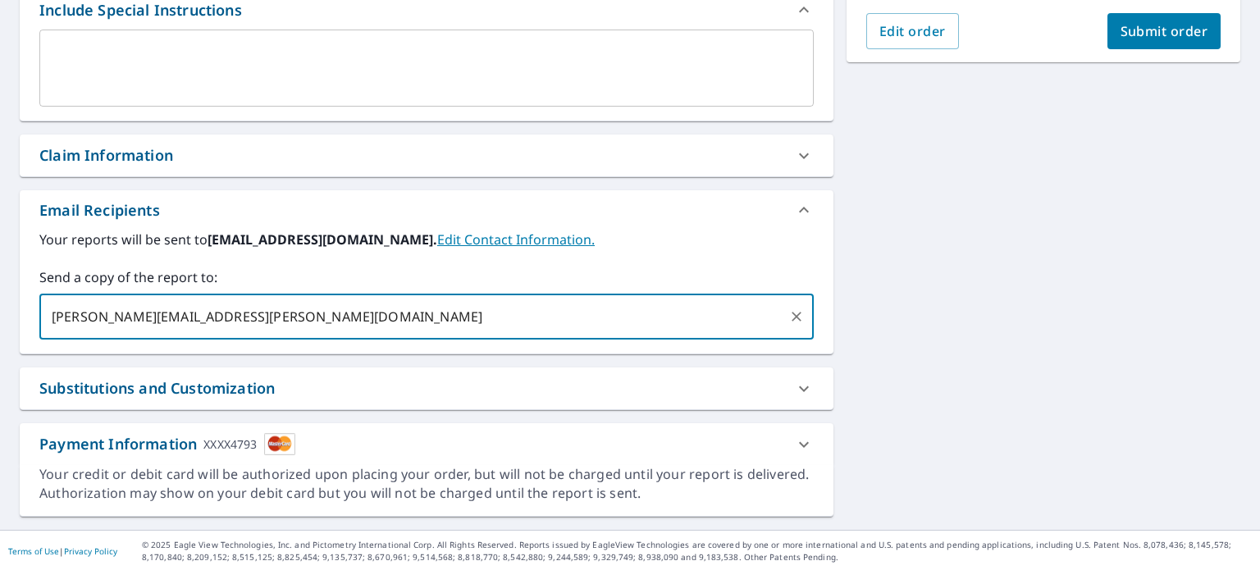
type input "[PERSON_NAME][EMAIL_ADDRESS][PERSON_NAME][DOMAIN_NAME]"
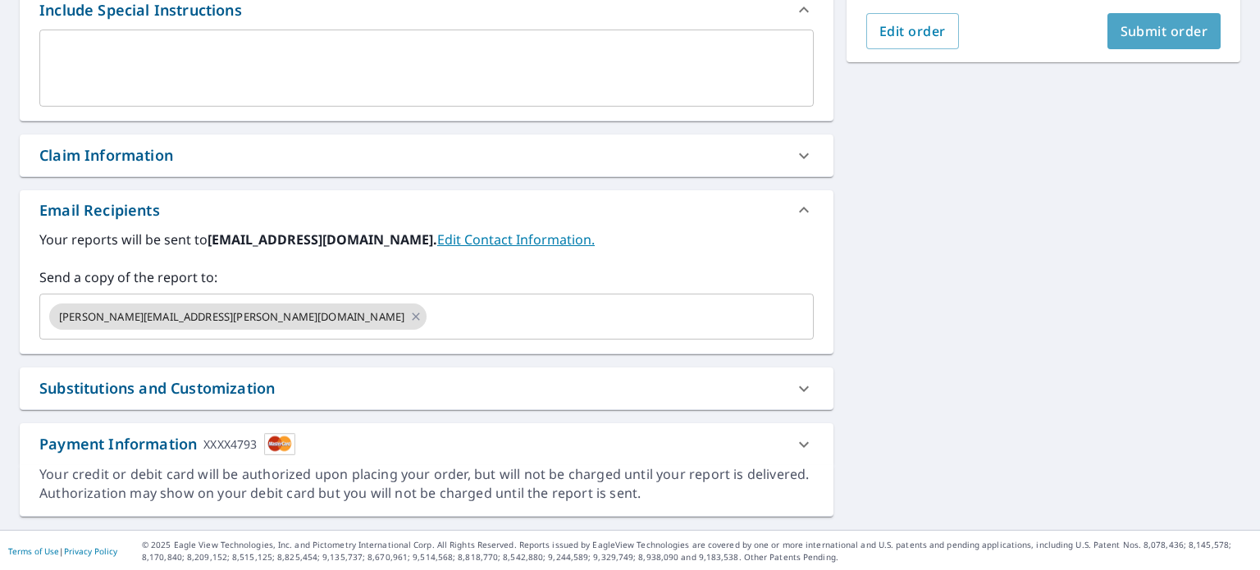
click at [1121, 25] on span "Submit order" at bounding box center [1165, 31] width 88 height 18
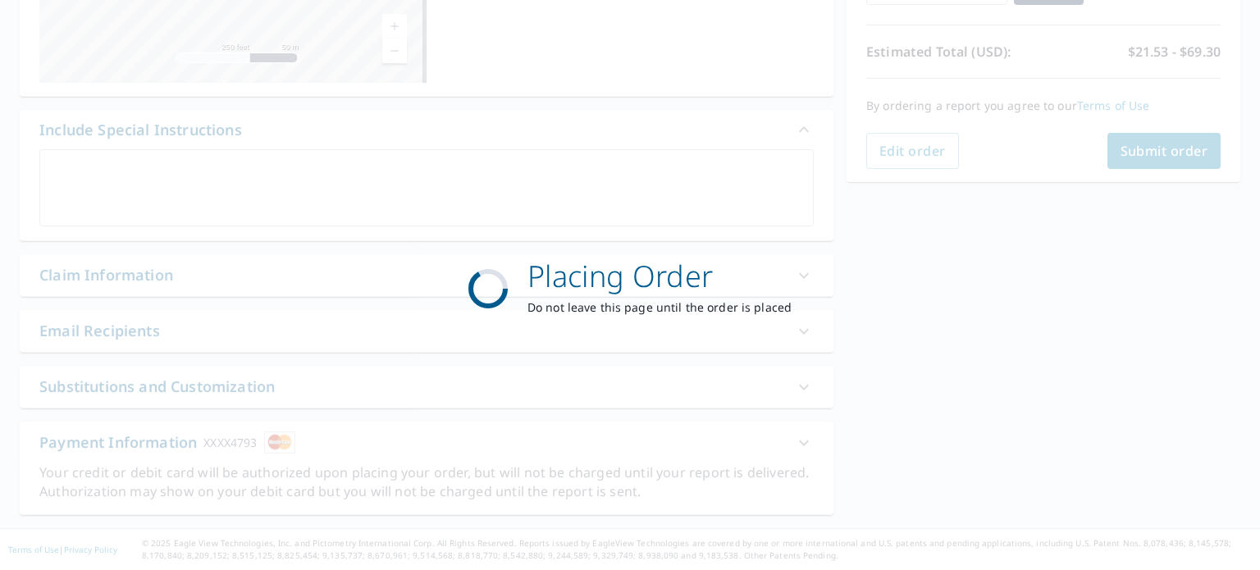
scroll to position [340, 0]
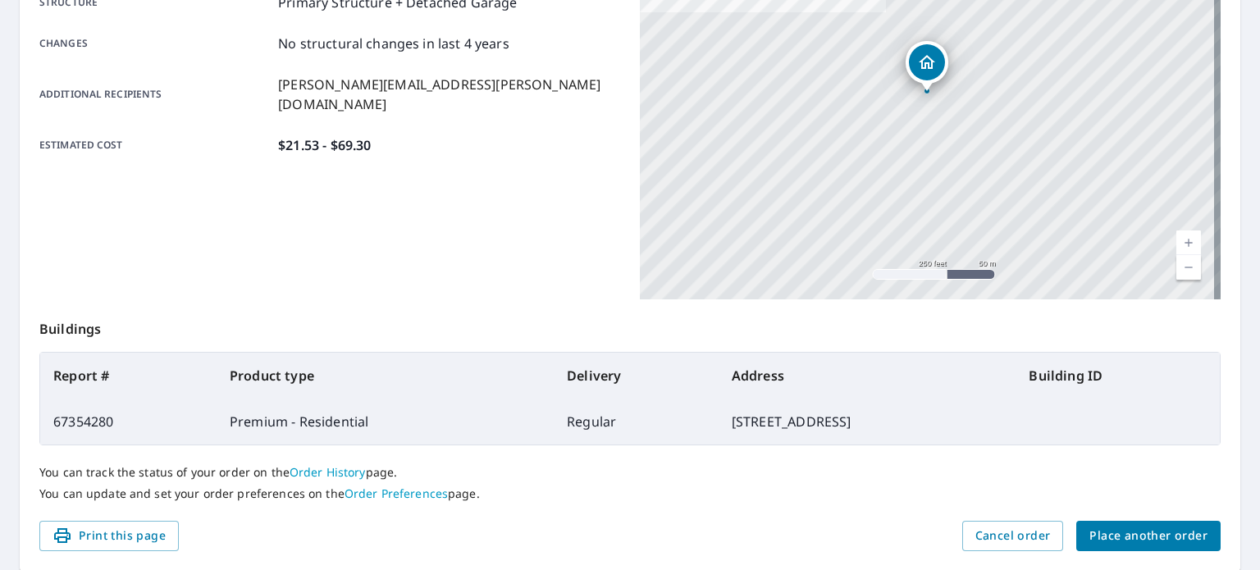
click at [1087, 521] on button "Place another order" at bounding box center [1148, 536] width 144 height 30
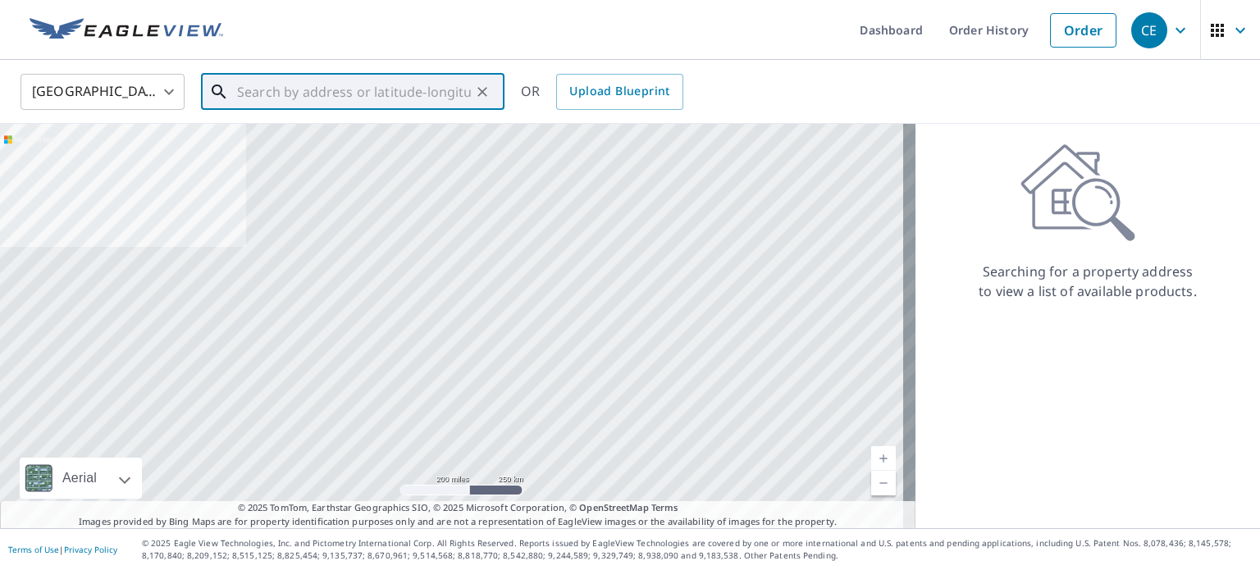
click at [272, 89] on input "text" at bounding box center [354, 92] width 234 height 46
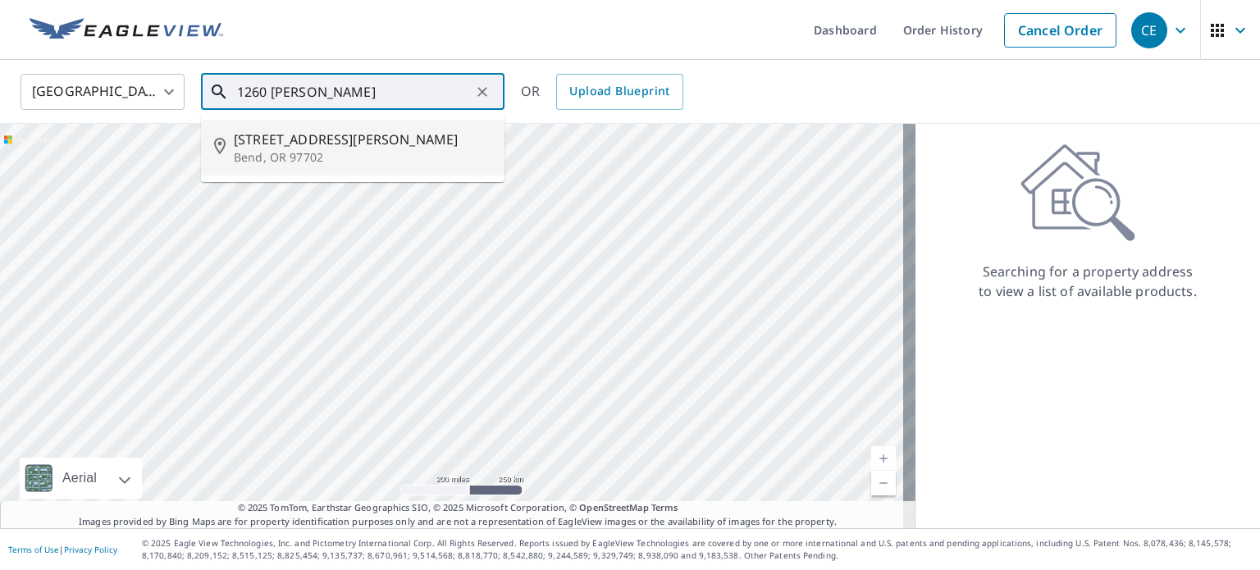
click at [276, 173] on li "[STREET_ADDRESS][PERSON_NAME]" at bounding box center [353, 148] width 304 height 56
type input "[STREET_ADDRESS][PERSON_NAME]"
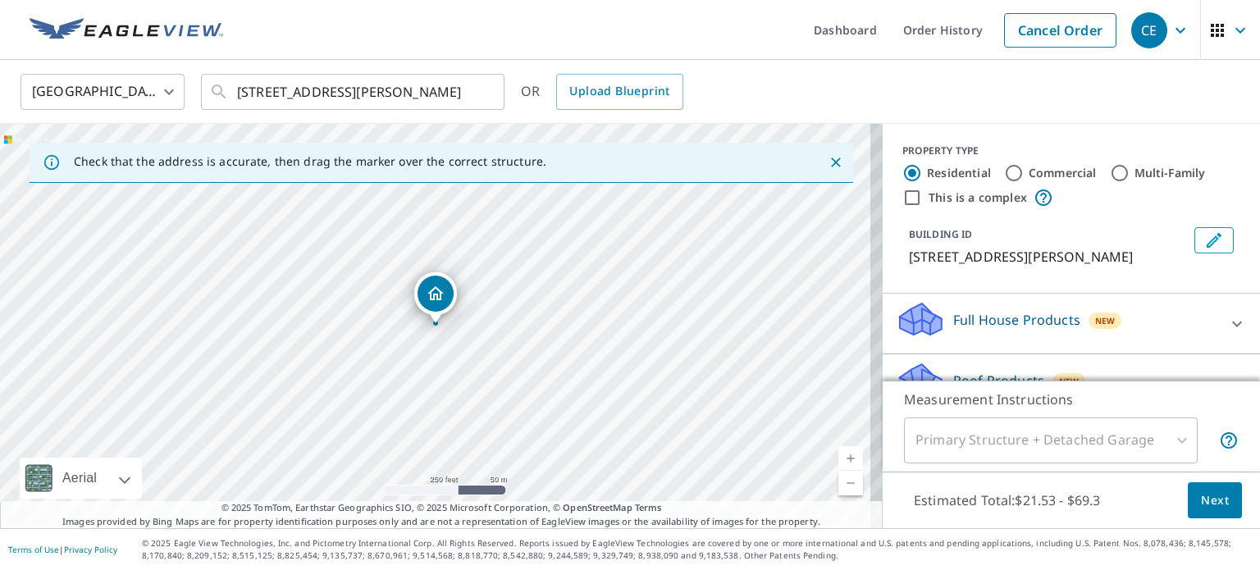
click at [849, 455] on link "Current Level 17, Zoom In" at bounding box center [850, 458] width 25 height 25
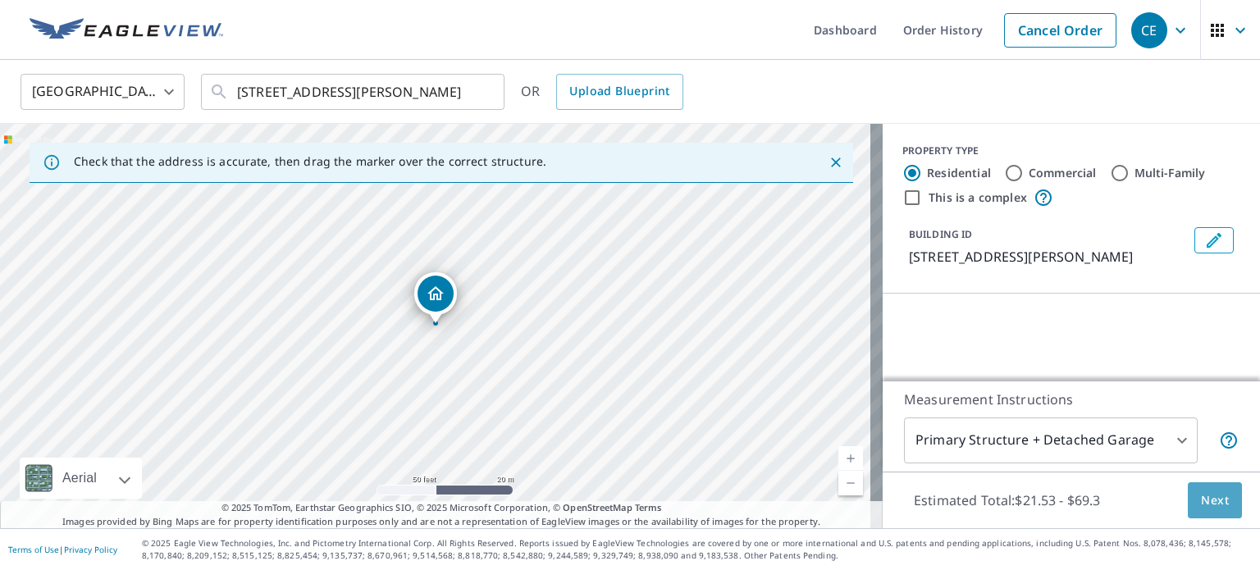
click at [1199, 513] on button "Next" at bounding box center [1215, 500] width 54 height 37
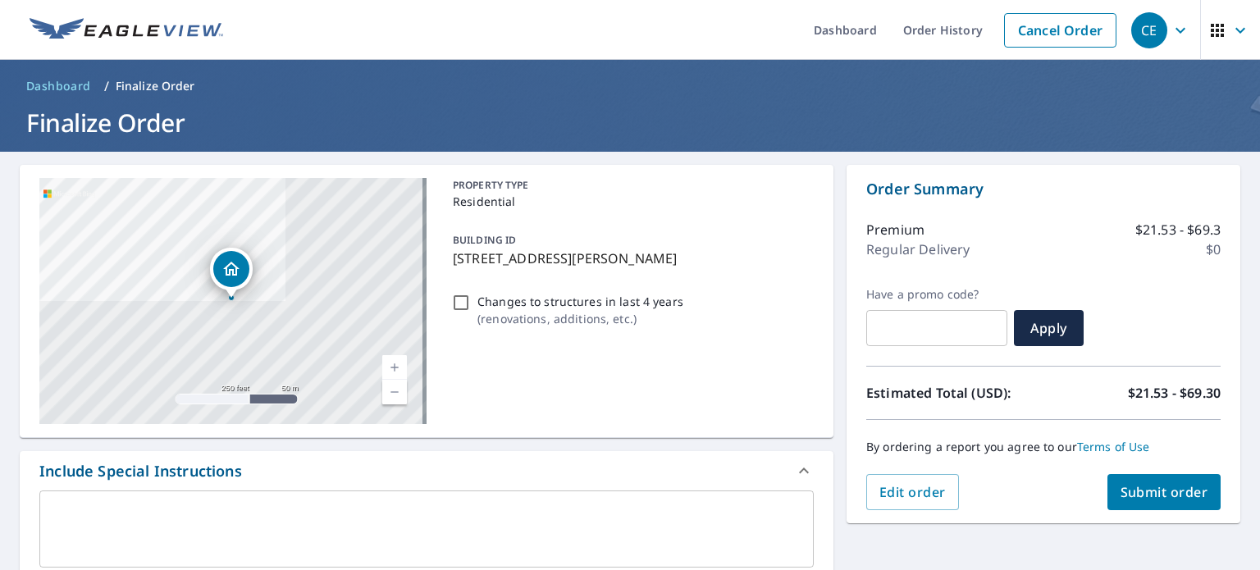
scroll to position [461, 0]
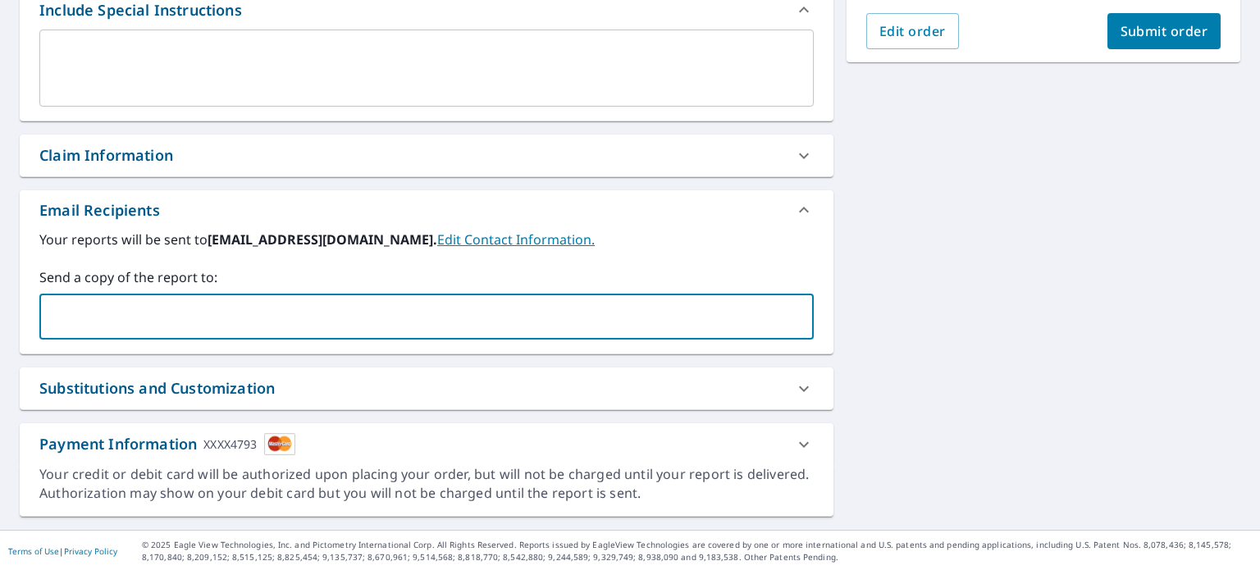
click at [231, 304] on input "text" at bounding box center [414, 316] width 735 height 31
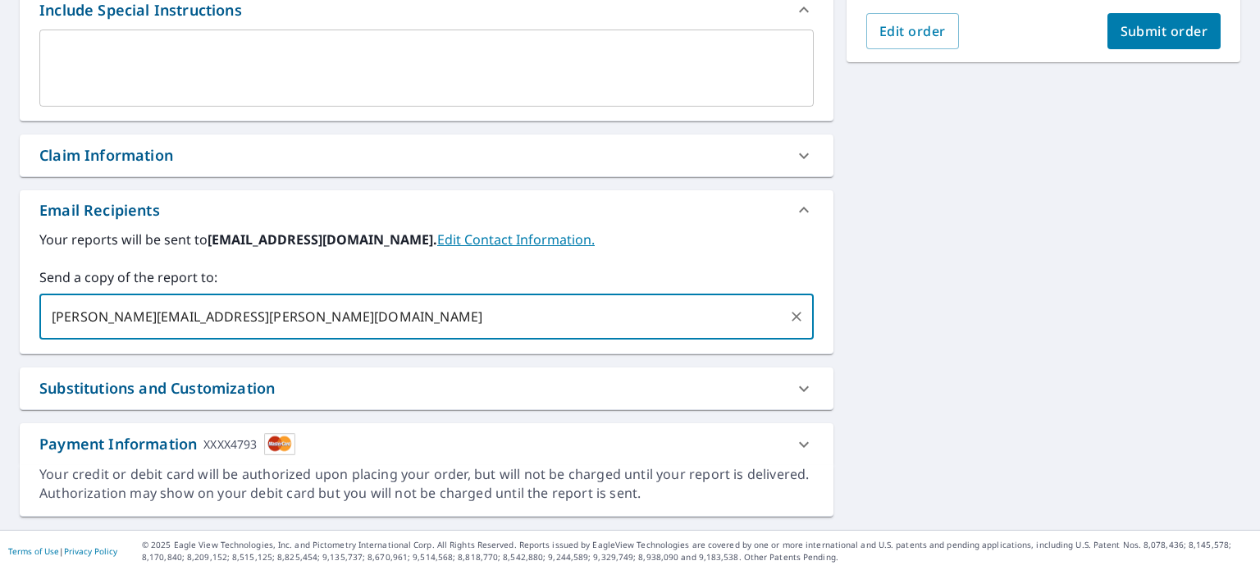
type input "[PERSON_NAME][EMAIL_ADDRESS][PERSON_NAME][DOMAIN_NAME]"
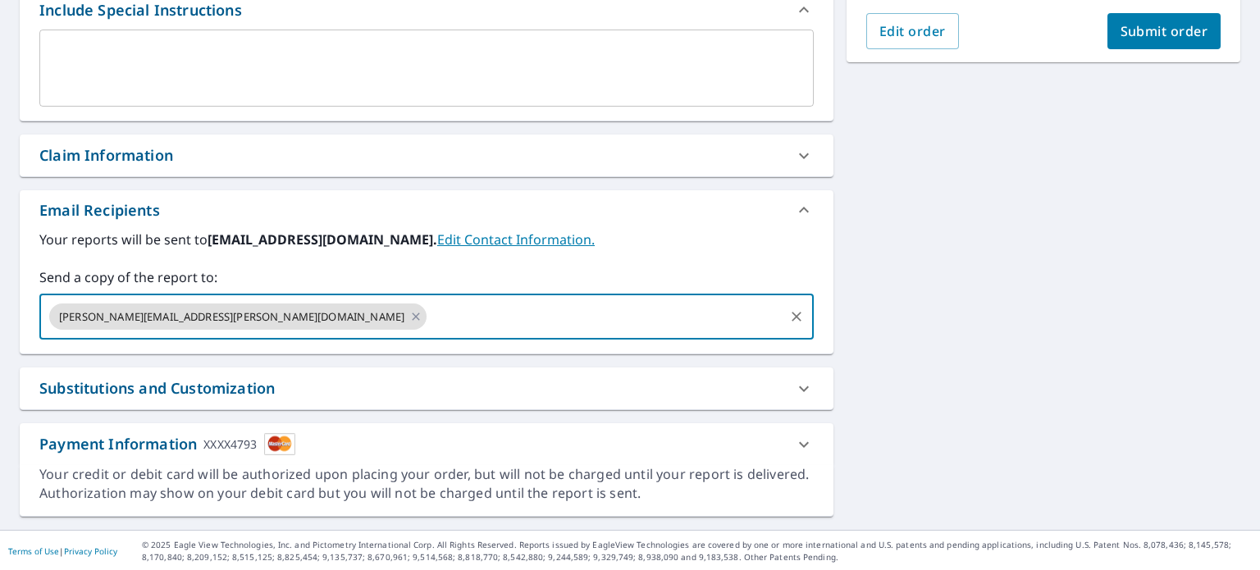
click at [1123, 18] on button "Submit order" at bounding box center [1164, 31] width 114 height 36
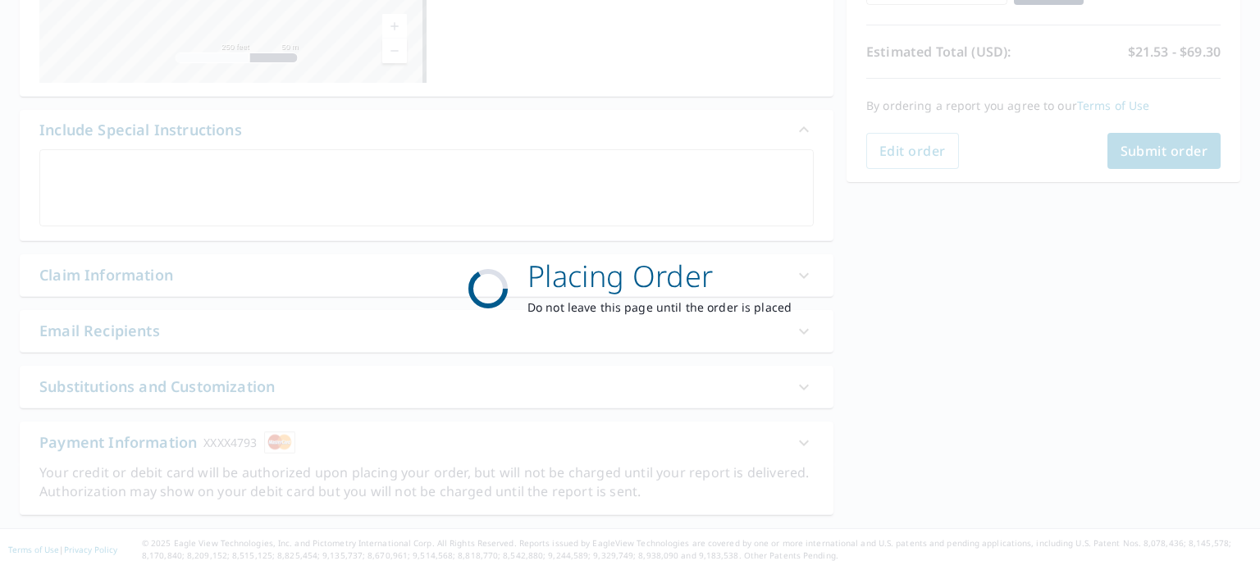
scroll to position [340, 0]
